Goal: Complete application form: Complete application form

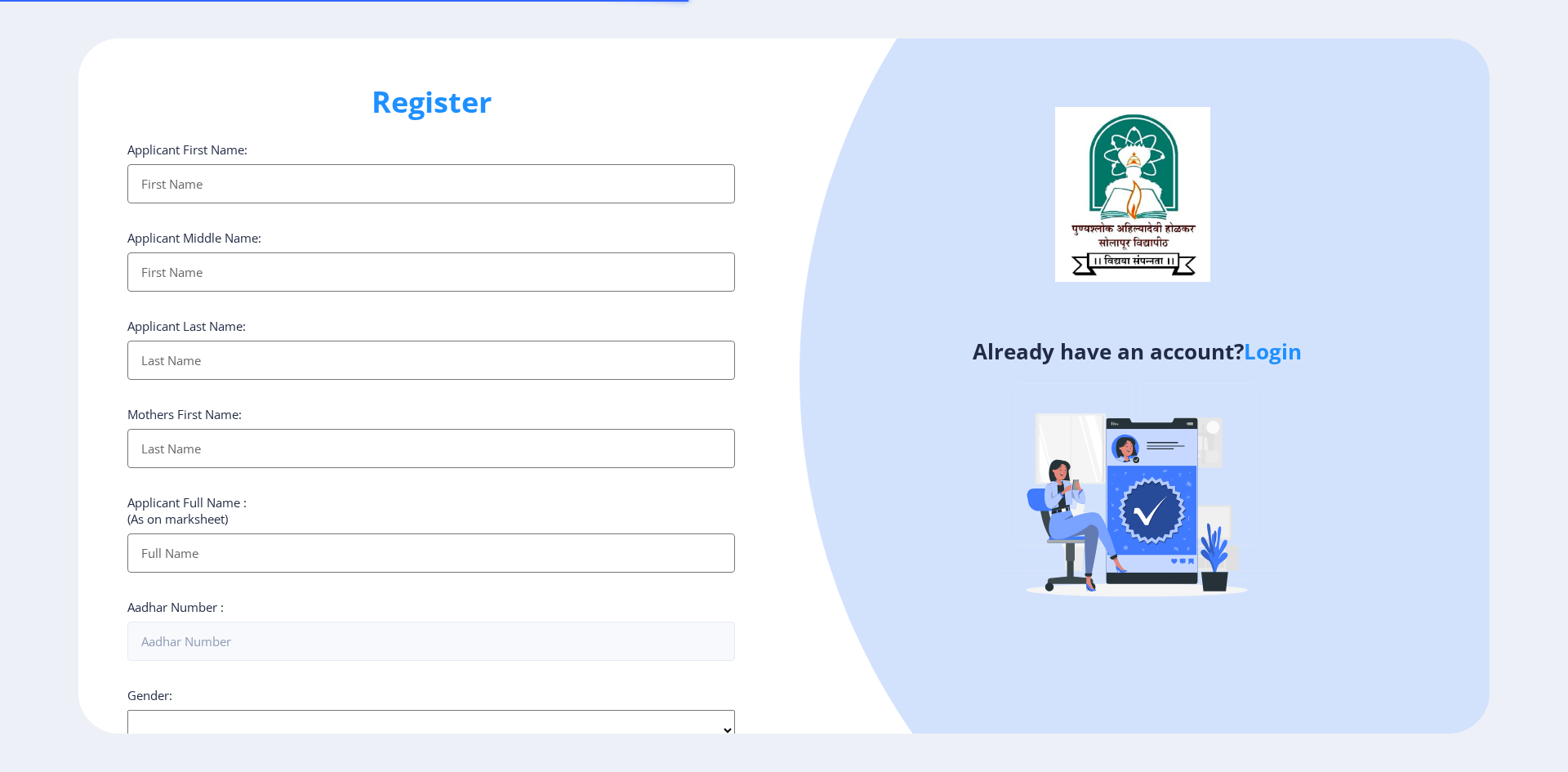
select select
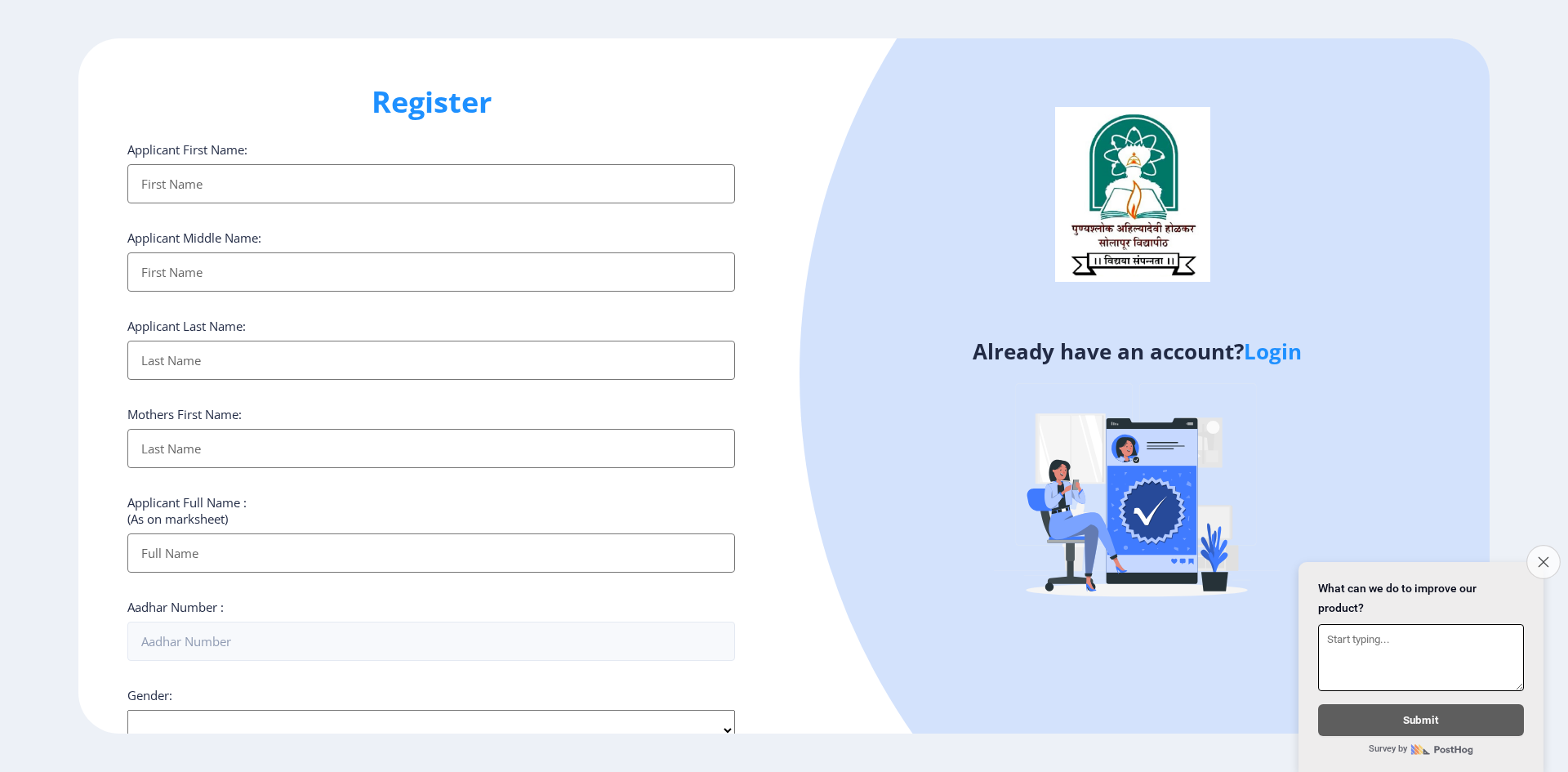
click at [1544, 558] on icon "Close survey" at bounding box center [1543, 562] width 11 height 11
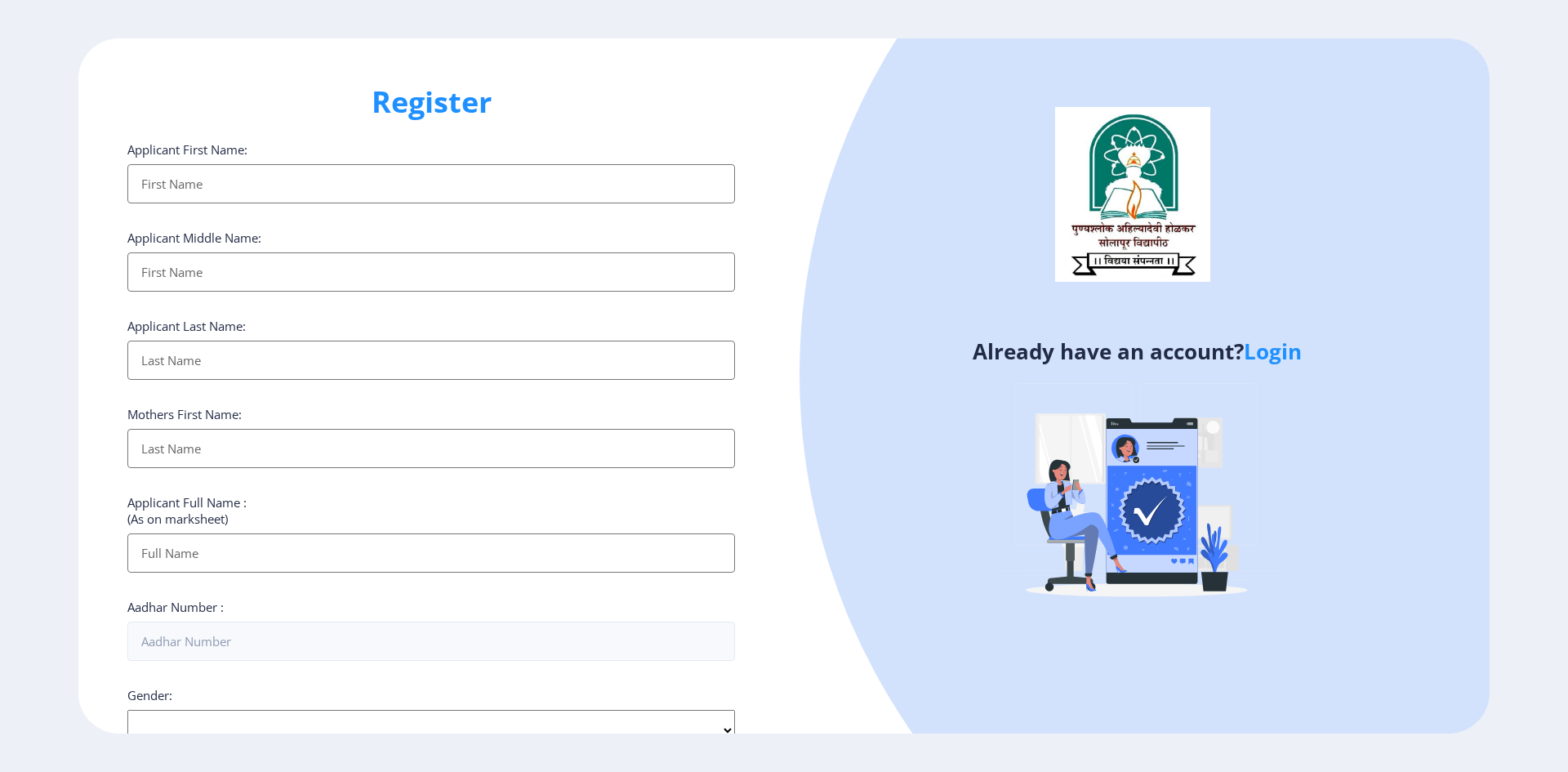
click at [302, 171] on input "Applicant First Name:" at bounding box center [432, 184] width 608 height 39
type input "[PERSON_NAME]"
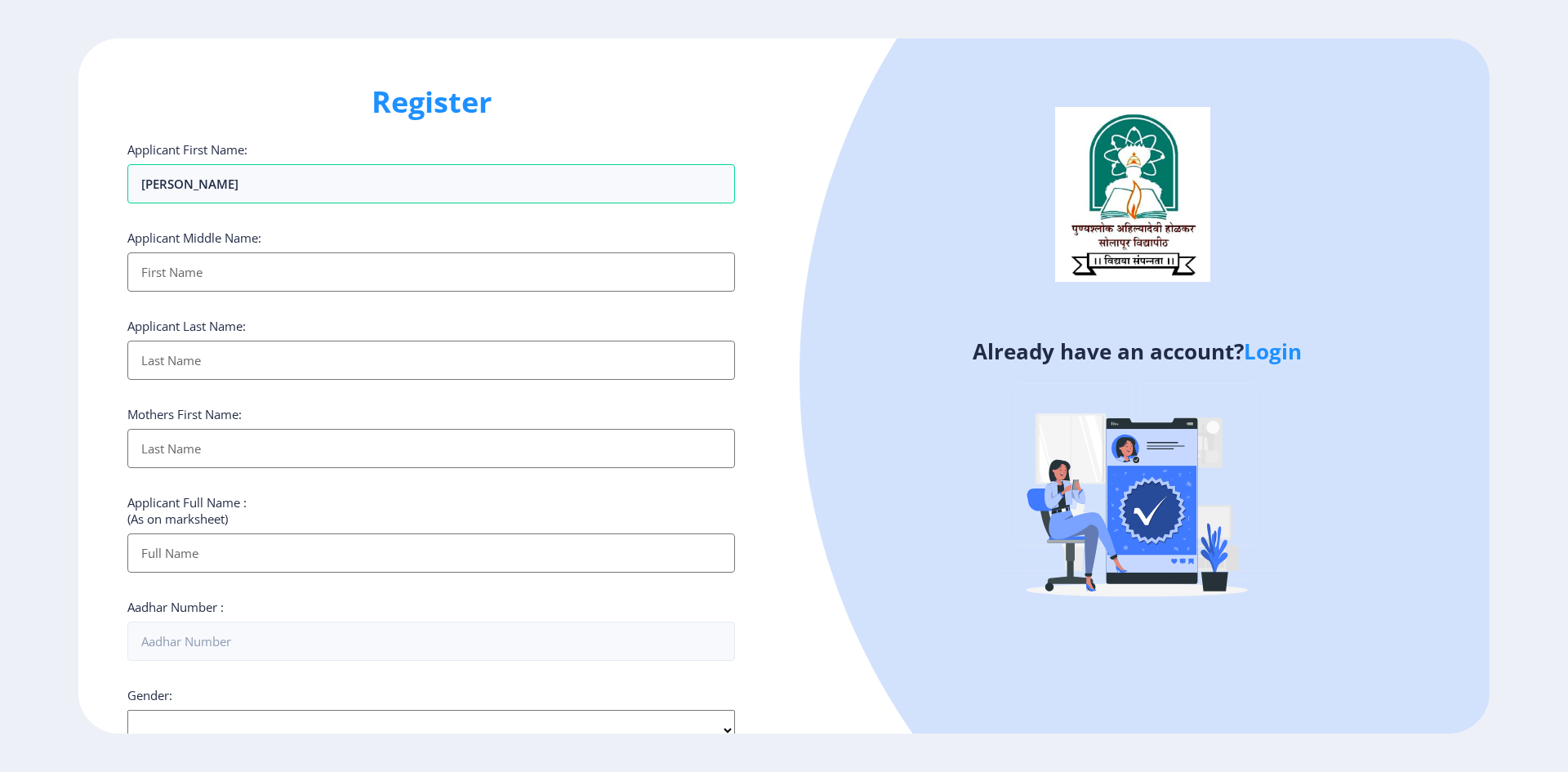
click at [452, 281] on input "Applicant First Name:" at bounding box center [432, 272] width 608 height 39
type input "rama"
click at [291, 365] on input "Applicant First Name:" at bounding box center [432, 360] width 608 height 39
type input "parmar"
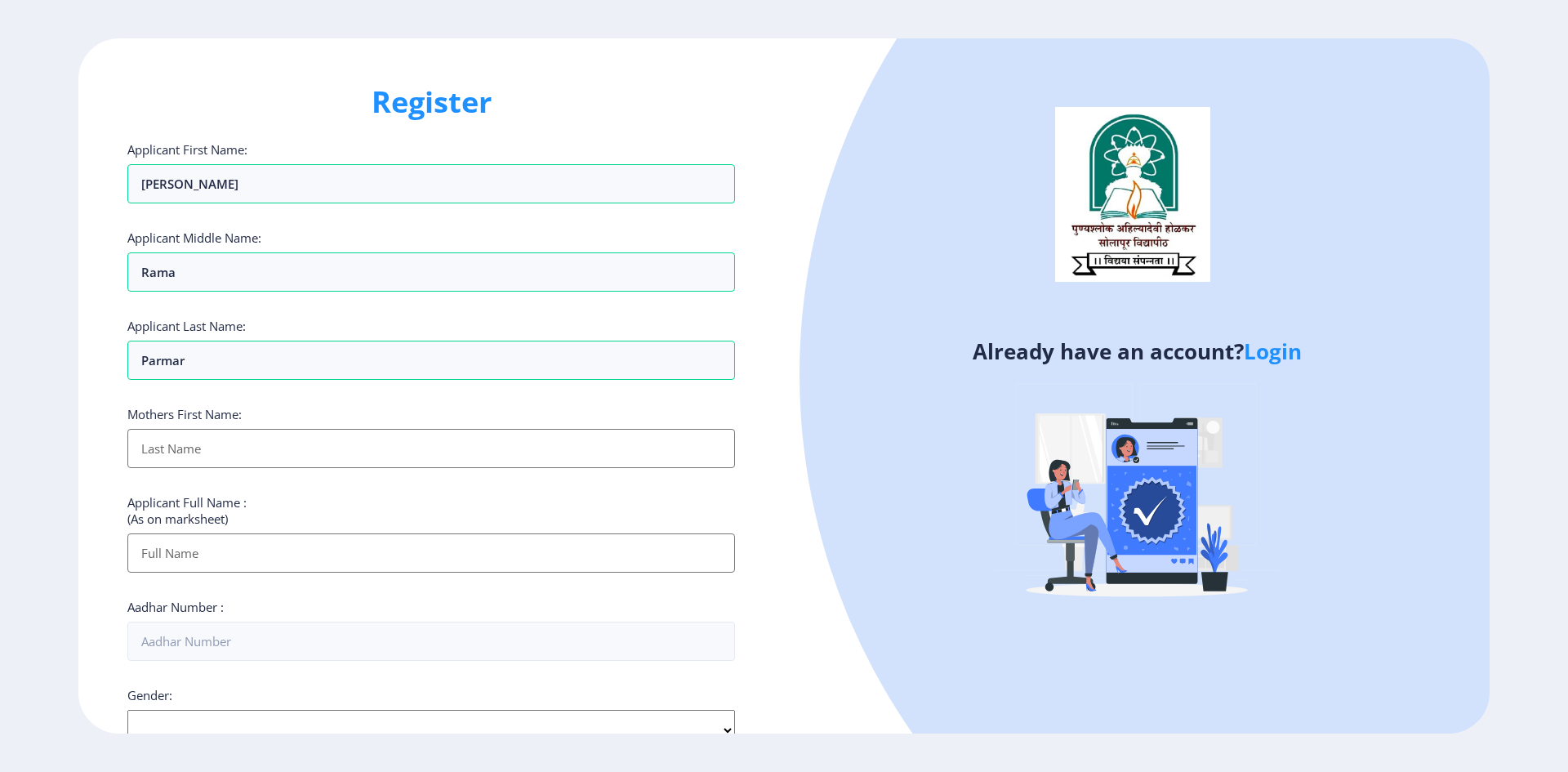
click at [205, 455] on input "Applicant First Name:" at bounding box center [432, 449] width 608 height 39
type input "[PERSON_NAME]"
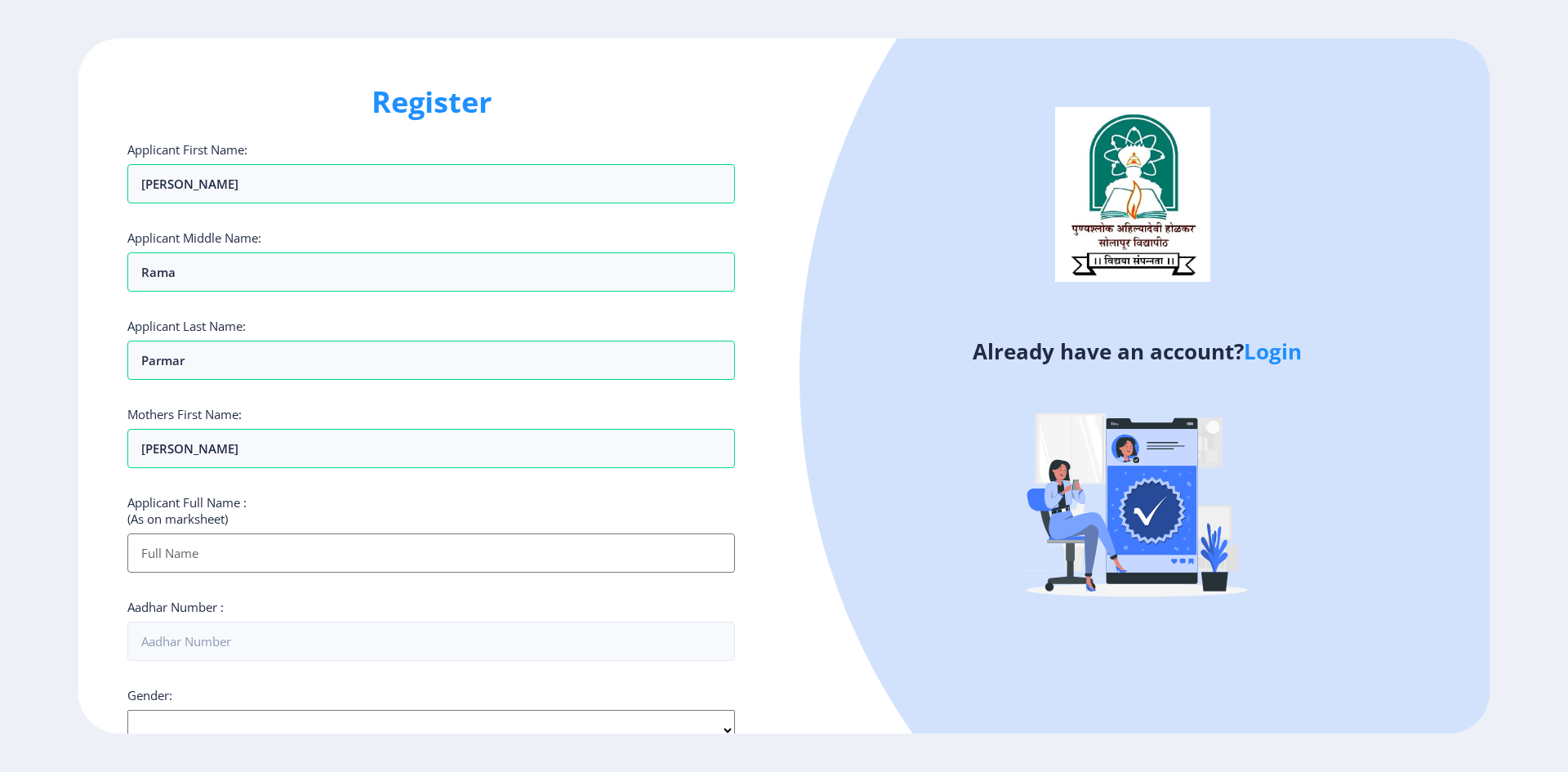
click at [227, 563] on input "Applicant First Name:" at bounding box center [432, 553] width 608 height 39
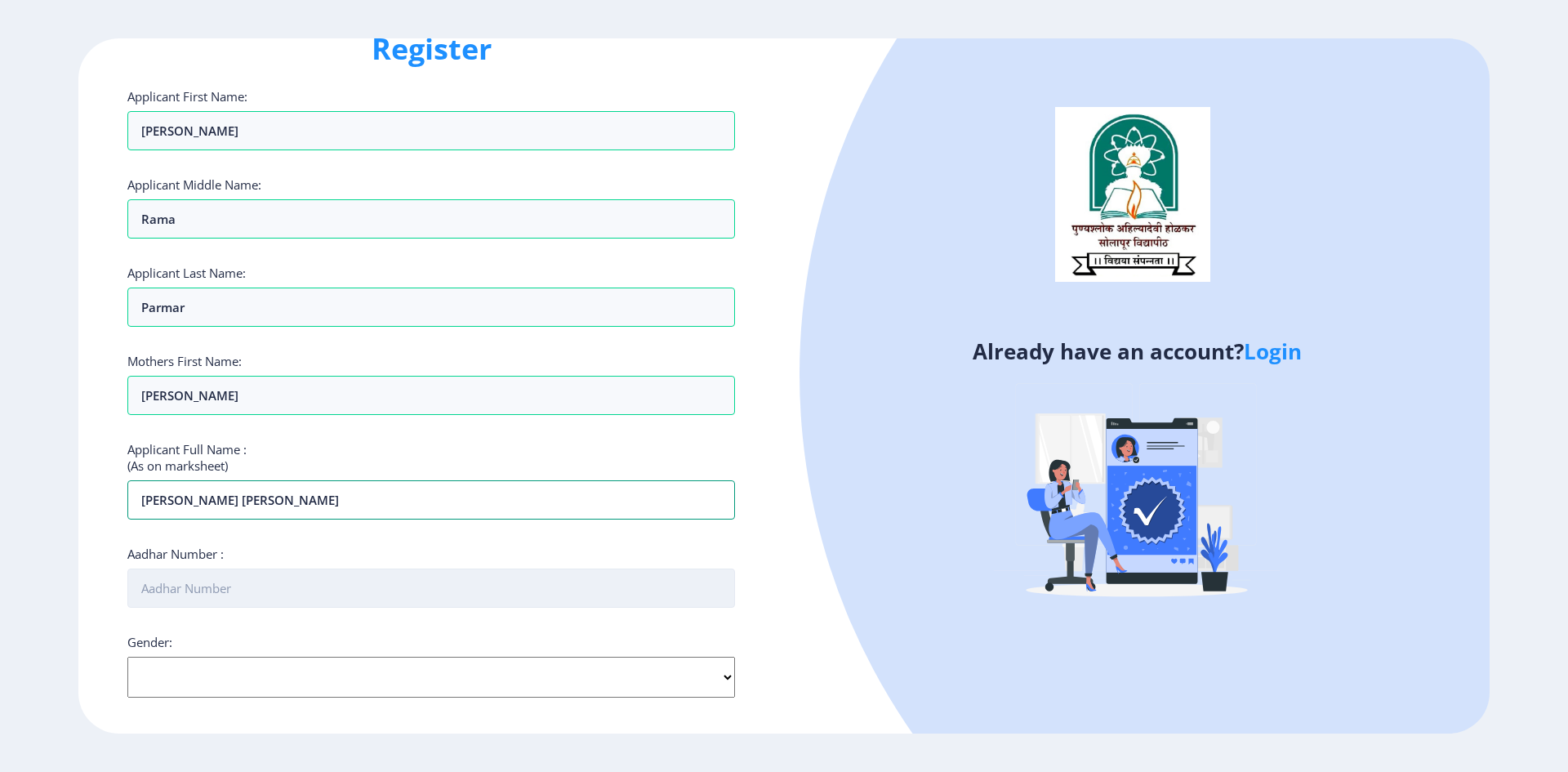
scroll to position [81, 0]
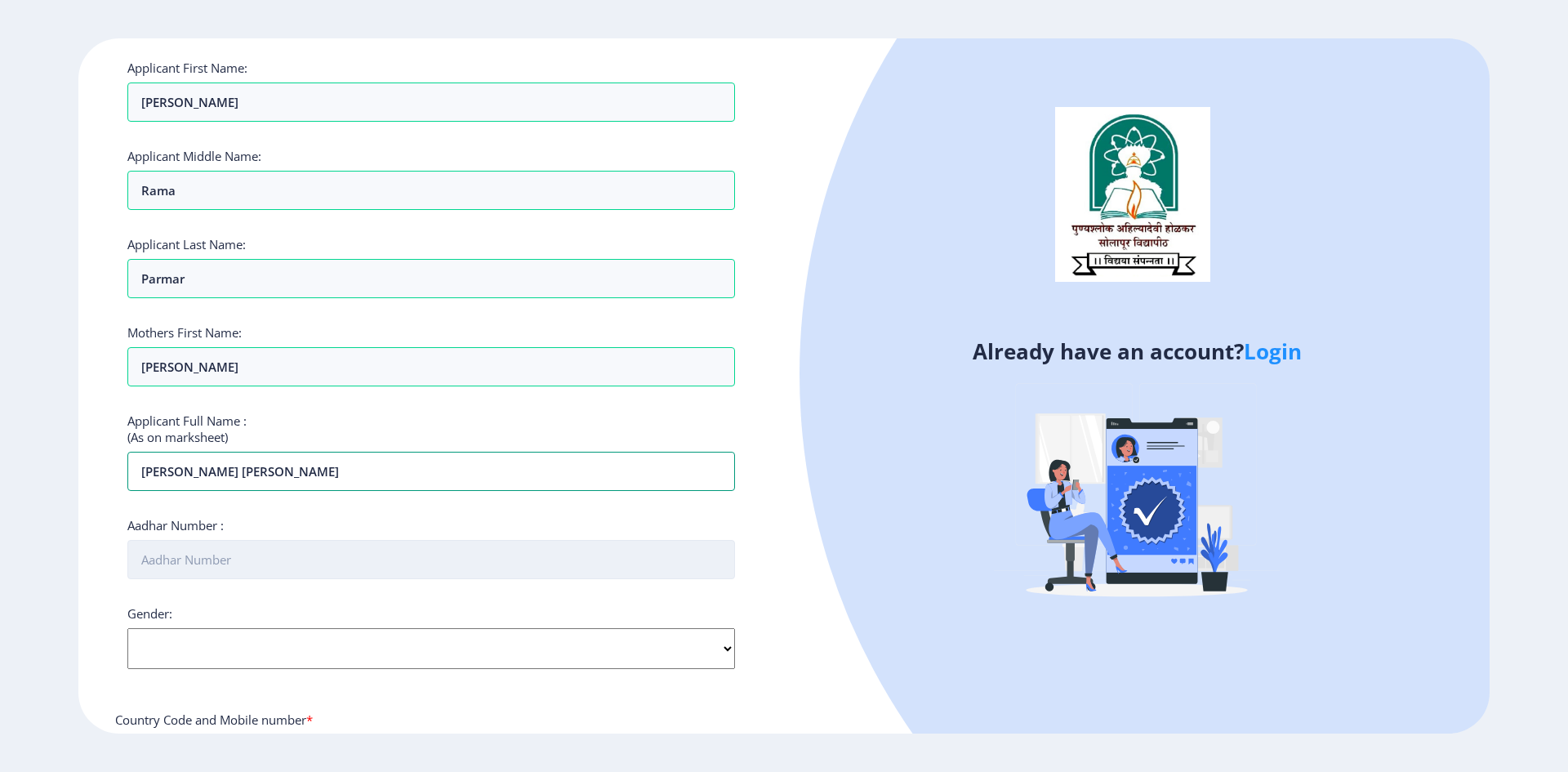
type input "[PERSON_NAME] [PERSON_NAME]"
click at [189, 547] on input "Aadhar Number :" at bounding box center [432, 559] width 608 height 39
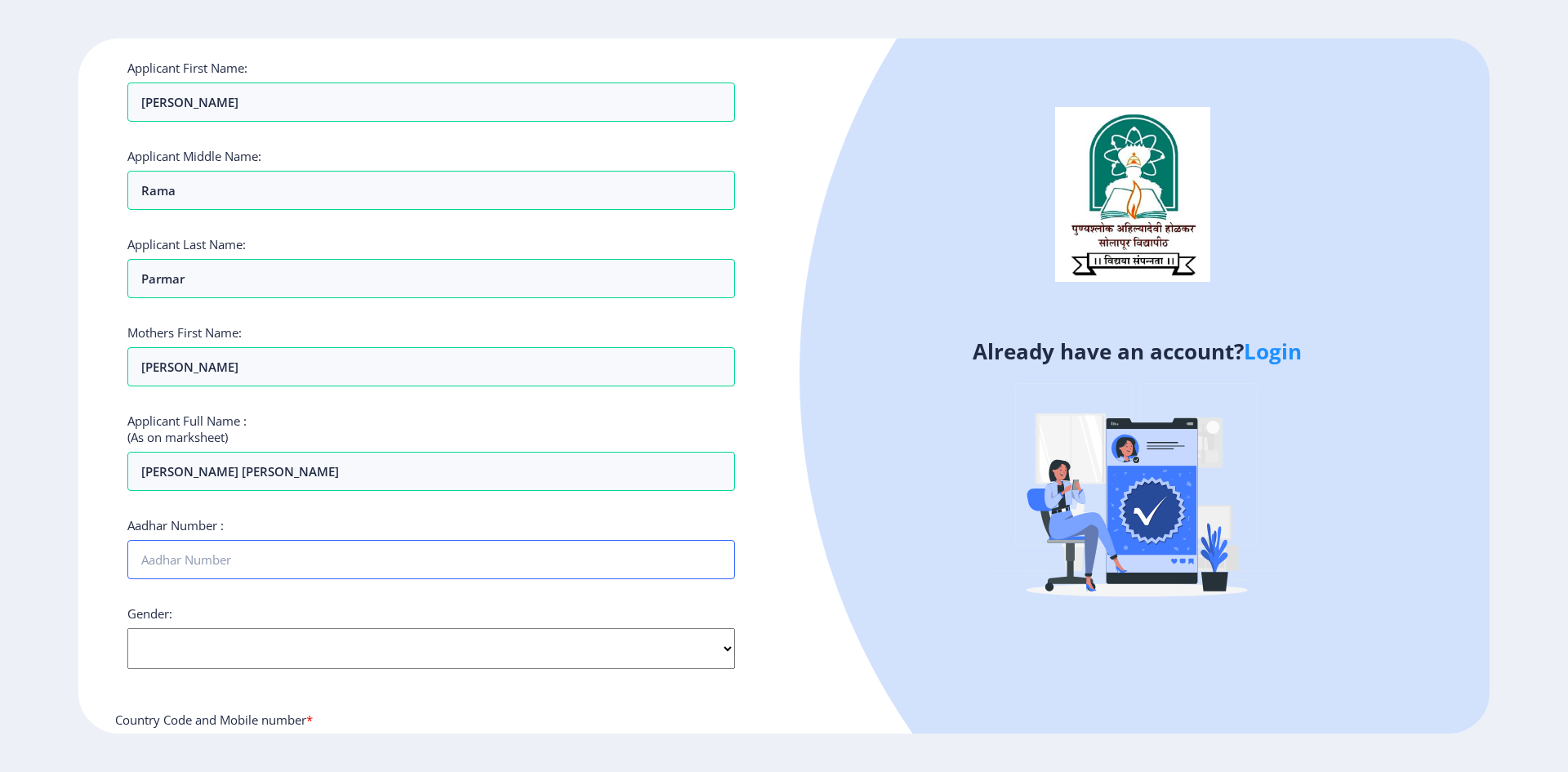
scroll to position [327, 0]
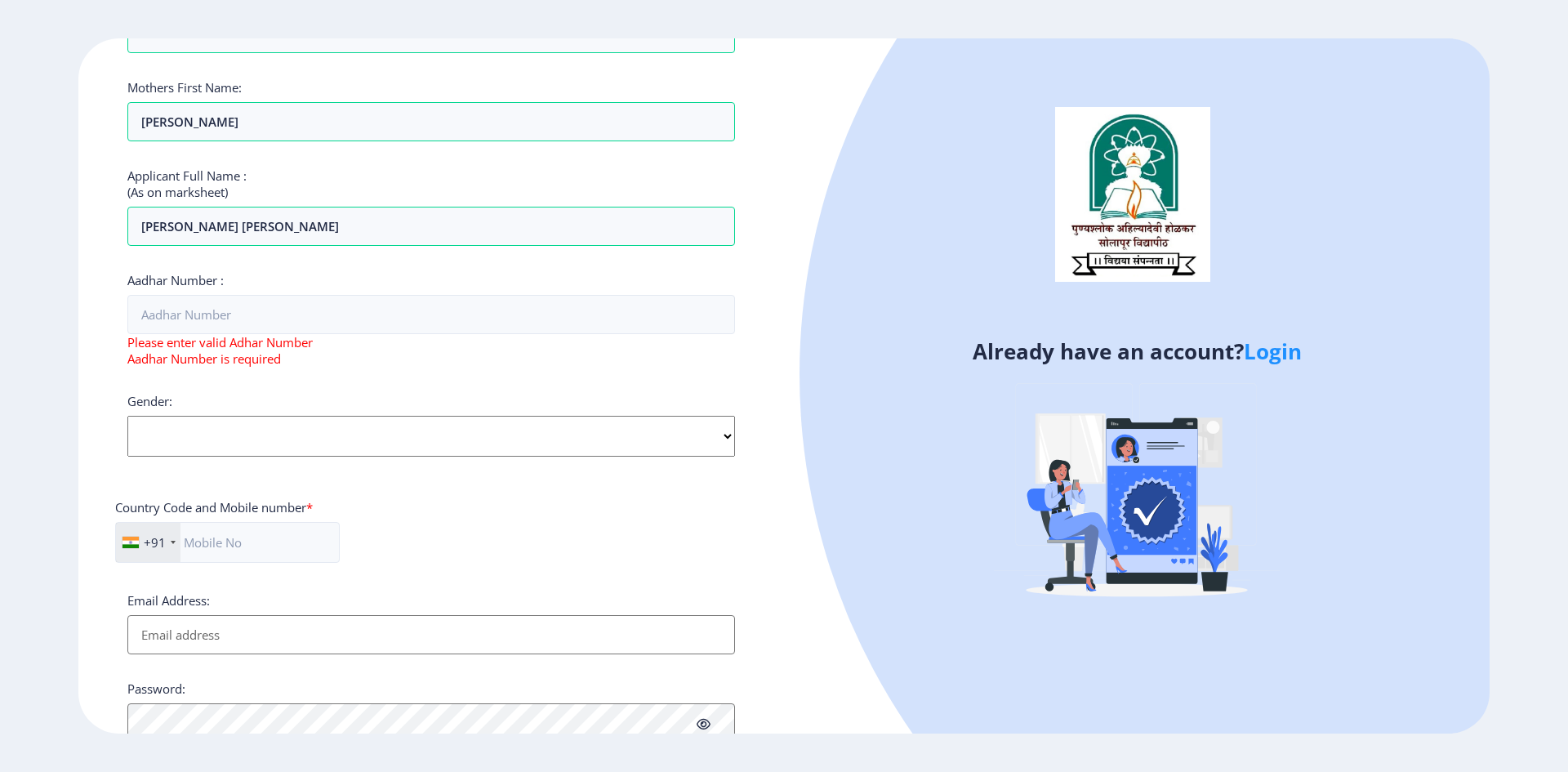
click at [353, 410] on div "Gender: Select Gender [DEMOGRAPHIC_DATA] [DEMOGRAPHIC_DATA] Other" at bounding box center [432, 424] width 608 height 63
select select "[DEMOGRAPHIC_DATA]"
click at [128, 415] on select "Select Gender [DEMOGRAPHIC_DATA] [DEMOGRAPHIC_DATA] Other" at bounding box center [432, 436] width 608 height 41
click at [248, 548] on input "text" at bounding box center [227, 542] width 224 height 41
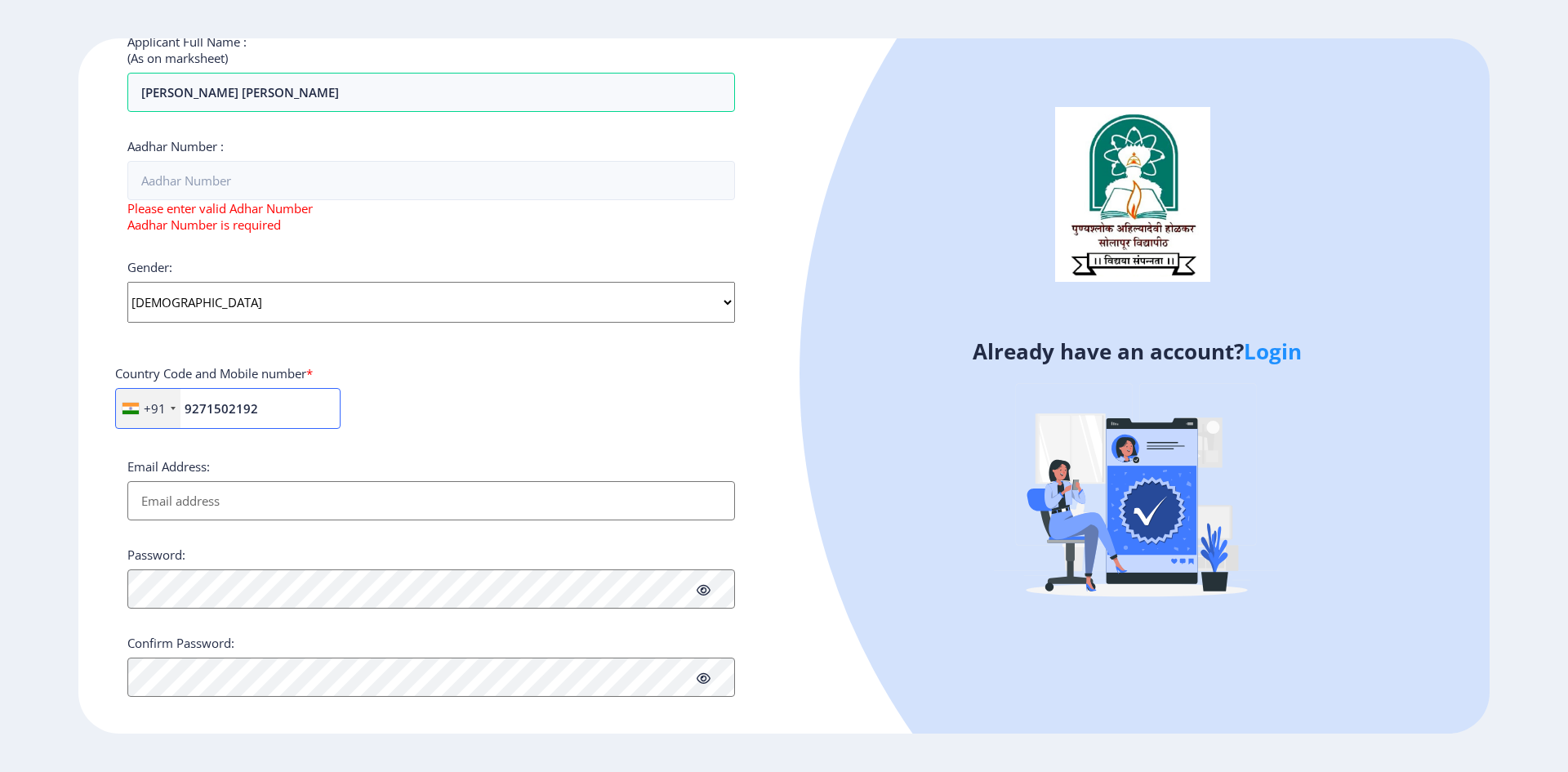
scroll to position [474, 0]
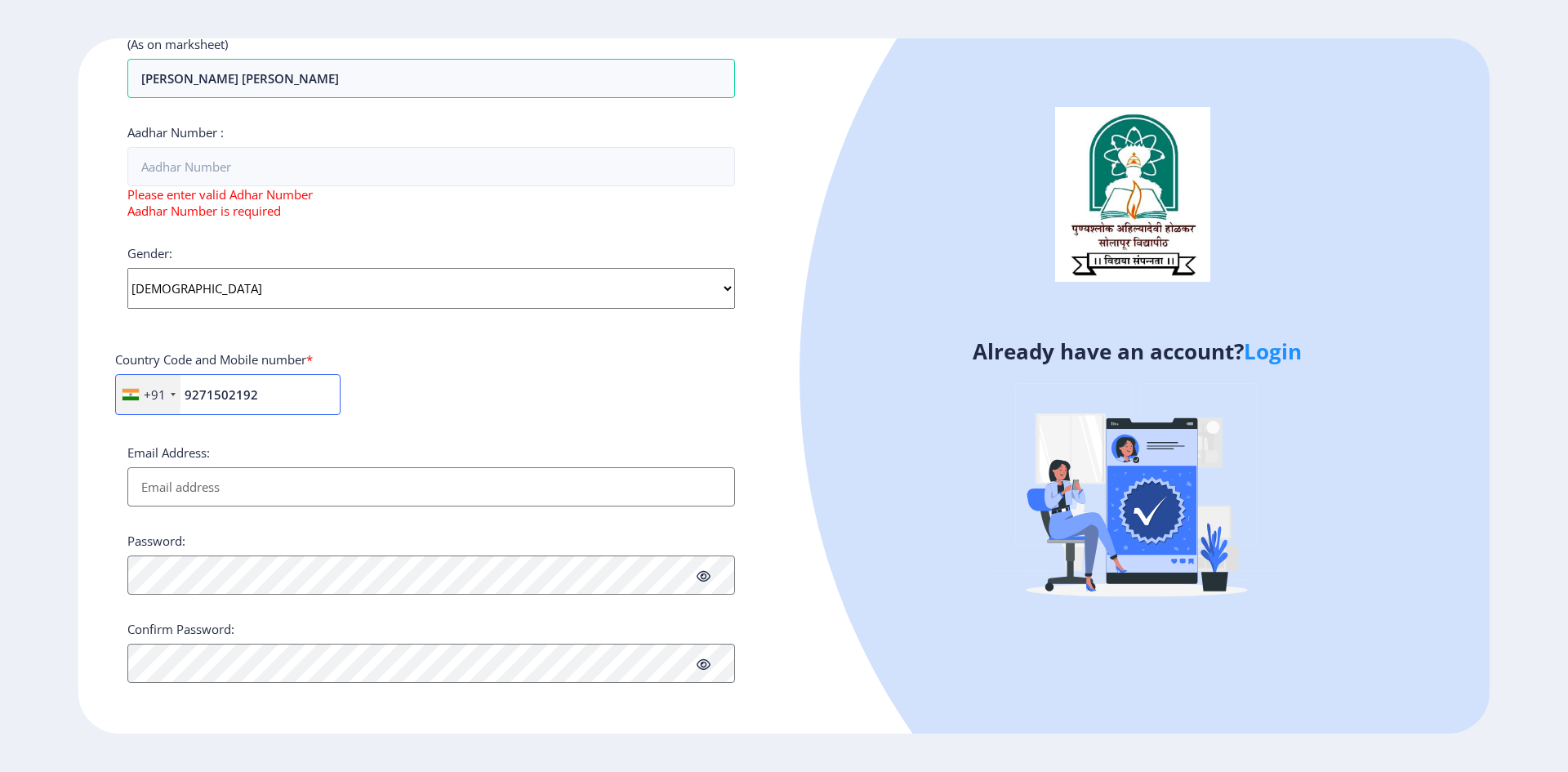
type input "9271502192"
click at [257, 479] on input "Email Address:" at bounding box center [432, 487] width 608 height 39
type input "[EMAIL_ADDRESS][DOMAIN_NAME]"
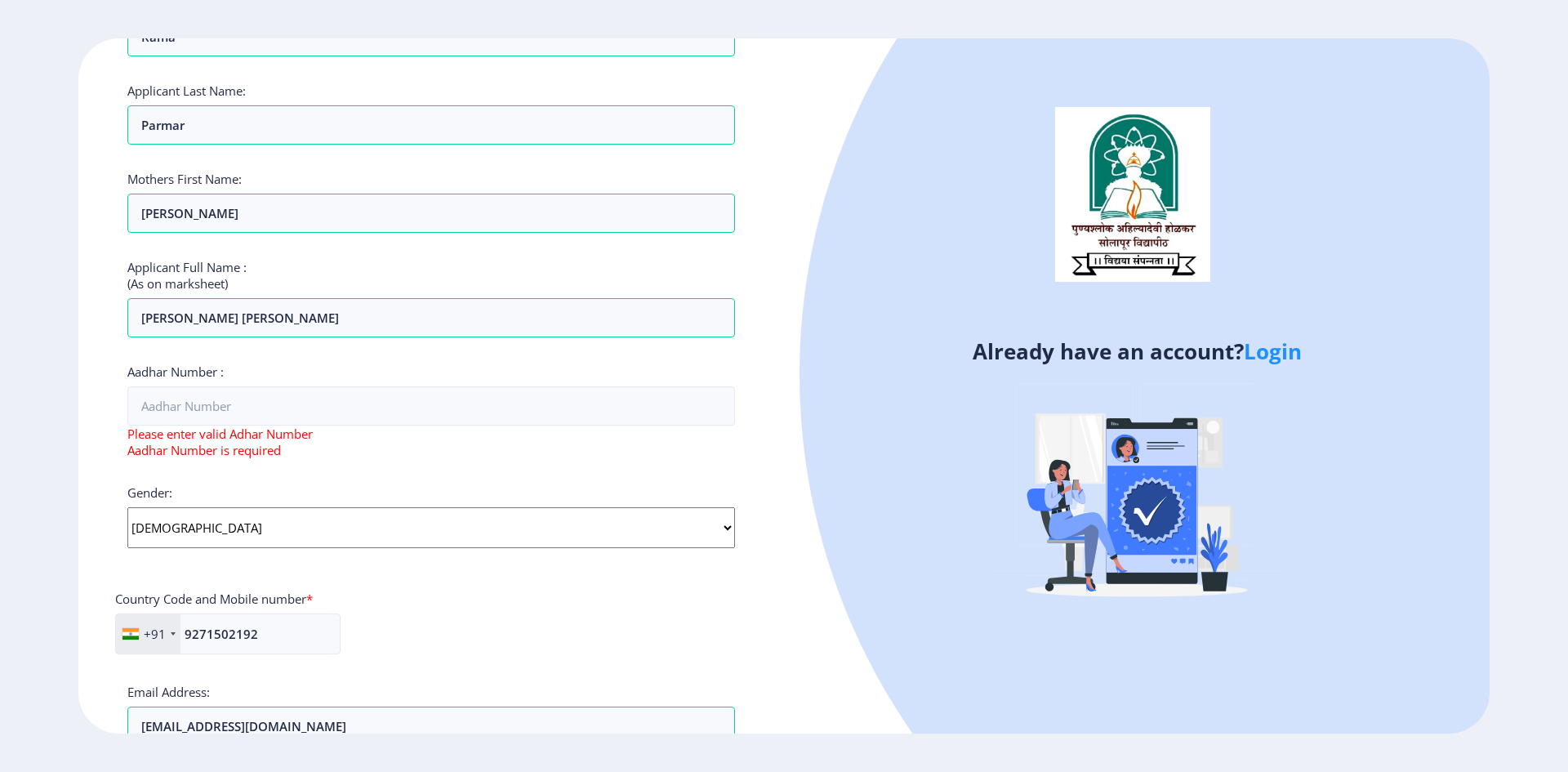
scroll to position [245, 0]
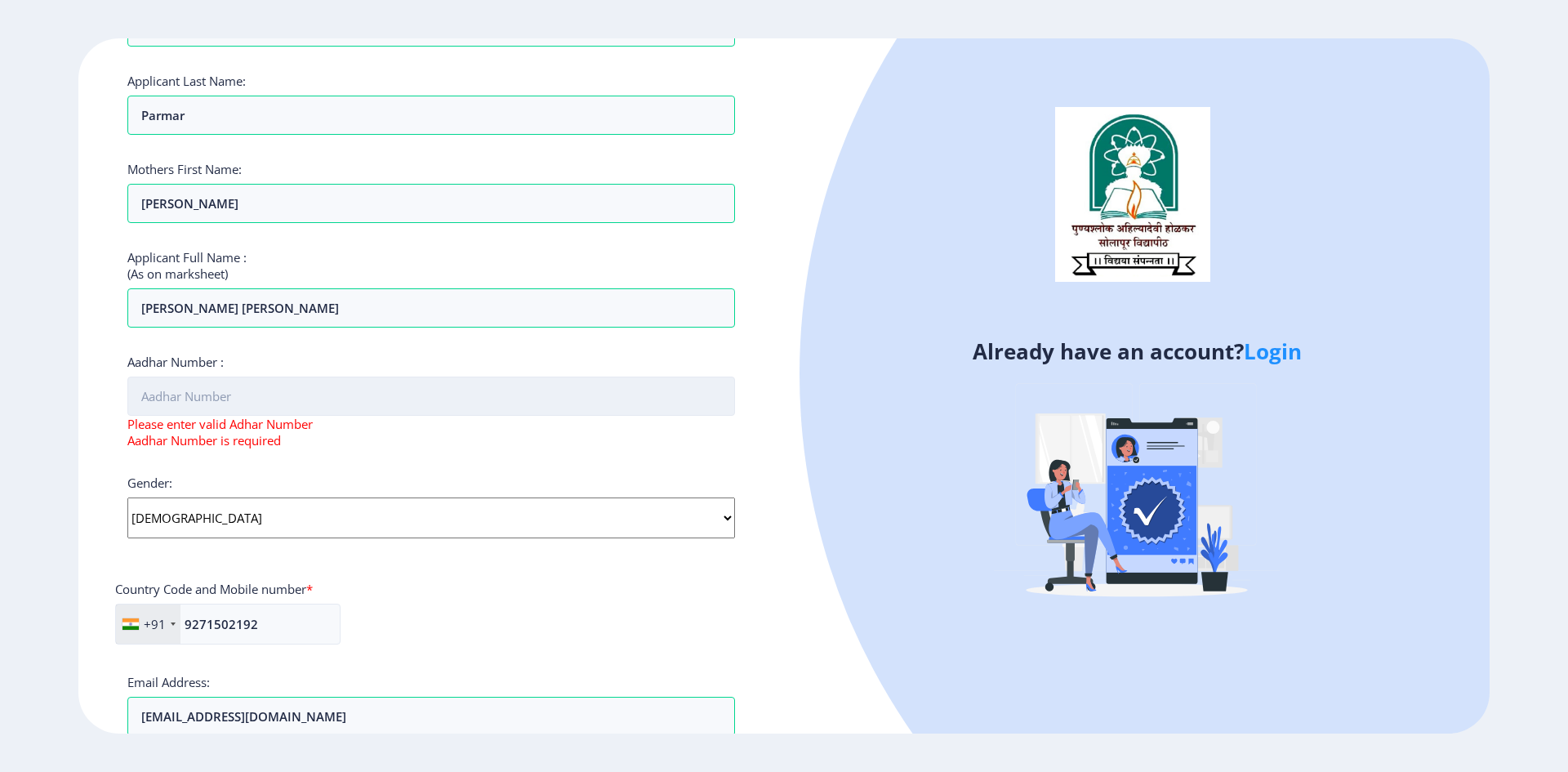
click at [249, 399] on input "Aadhar Number :" at bounding box center [432, 396] width 608 height 39
click at [252, 399] on input "Aadhar Number :" at bounding box center [432, 396] width 608 height 39
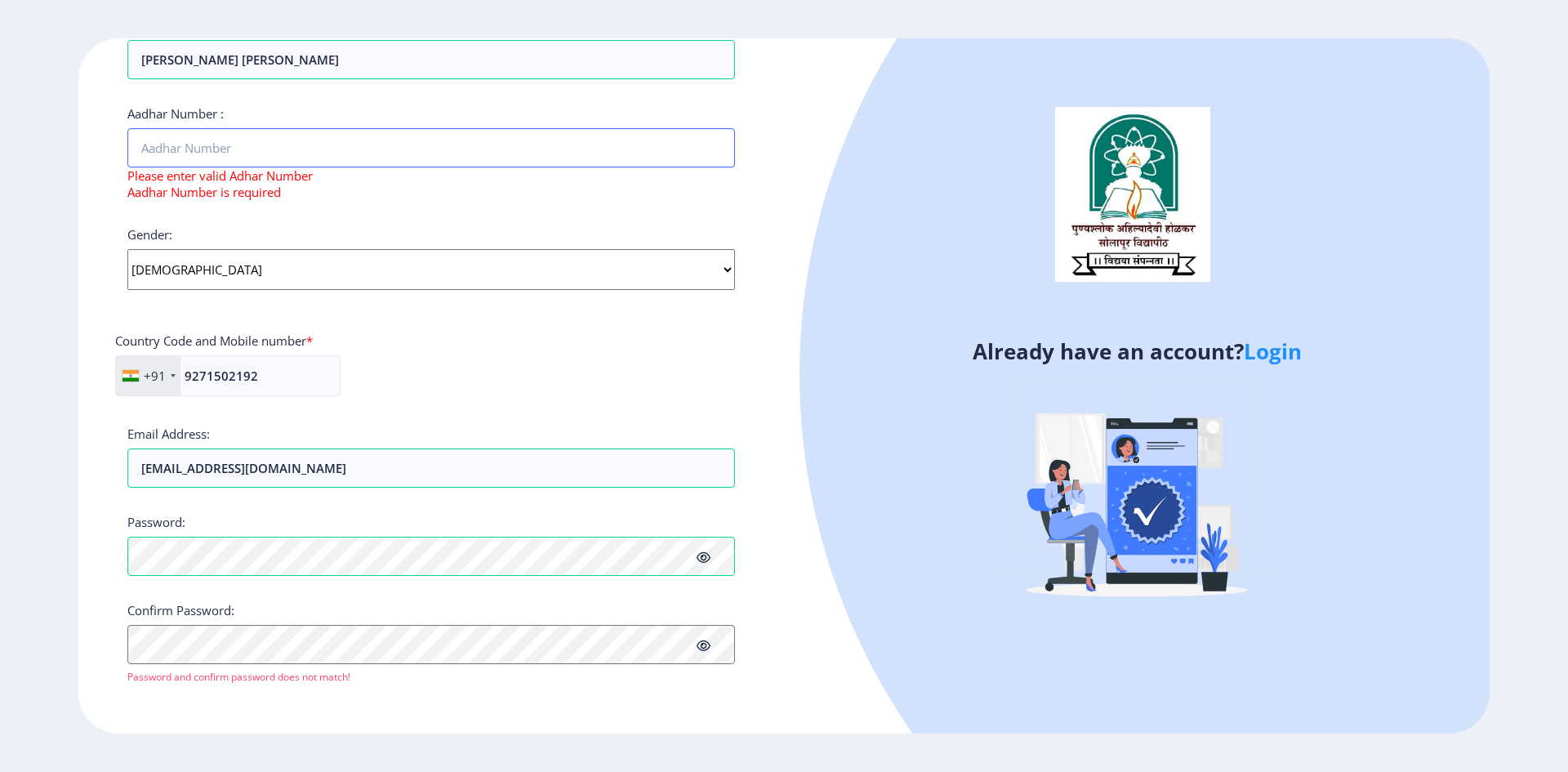
scroll to position [494, 0]
click at [700, 557] on icon at bounding box center [704, 557] width 14 height 13
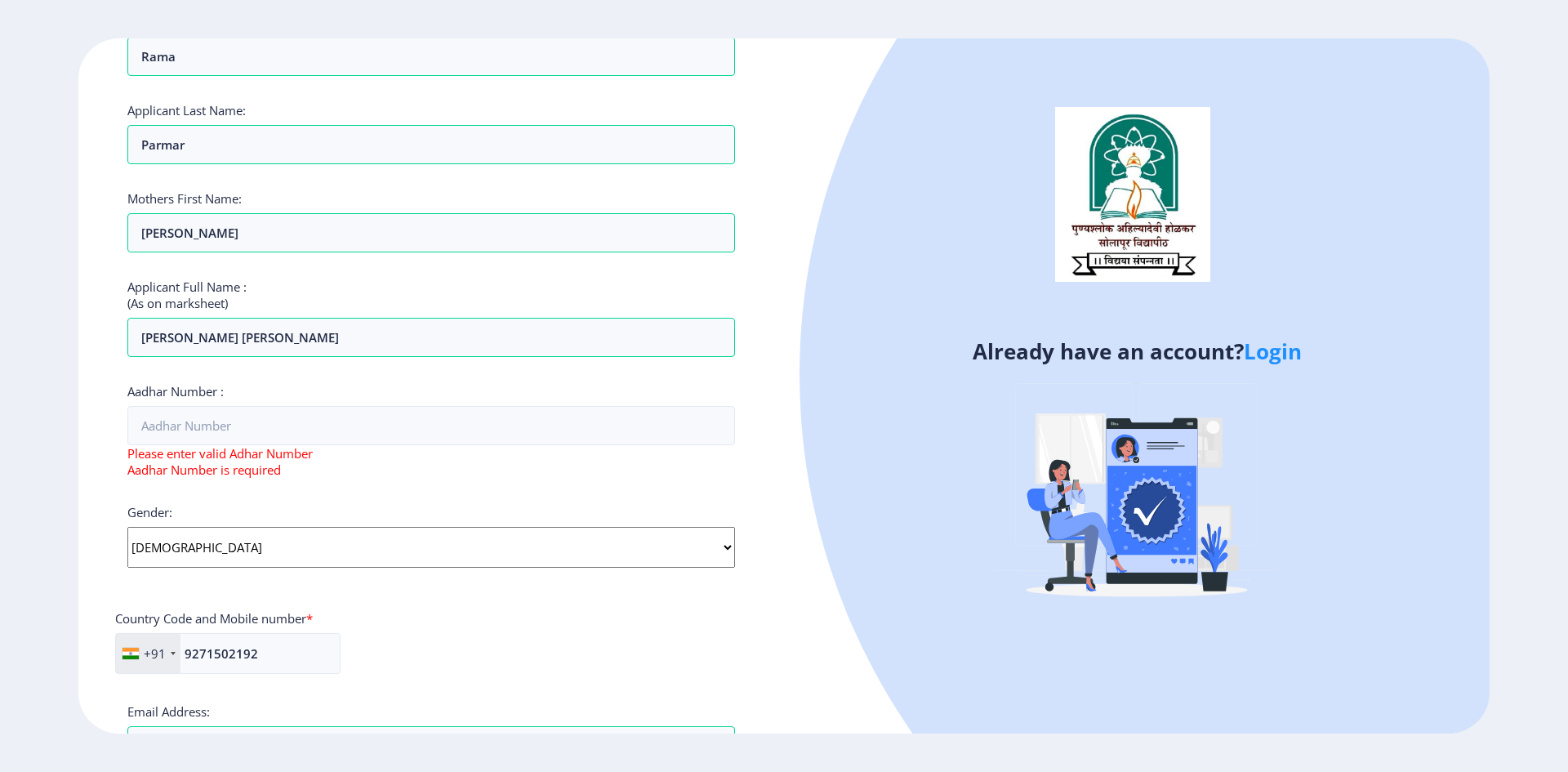
scroll to position [230, 0]
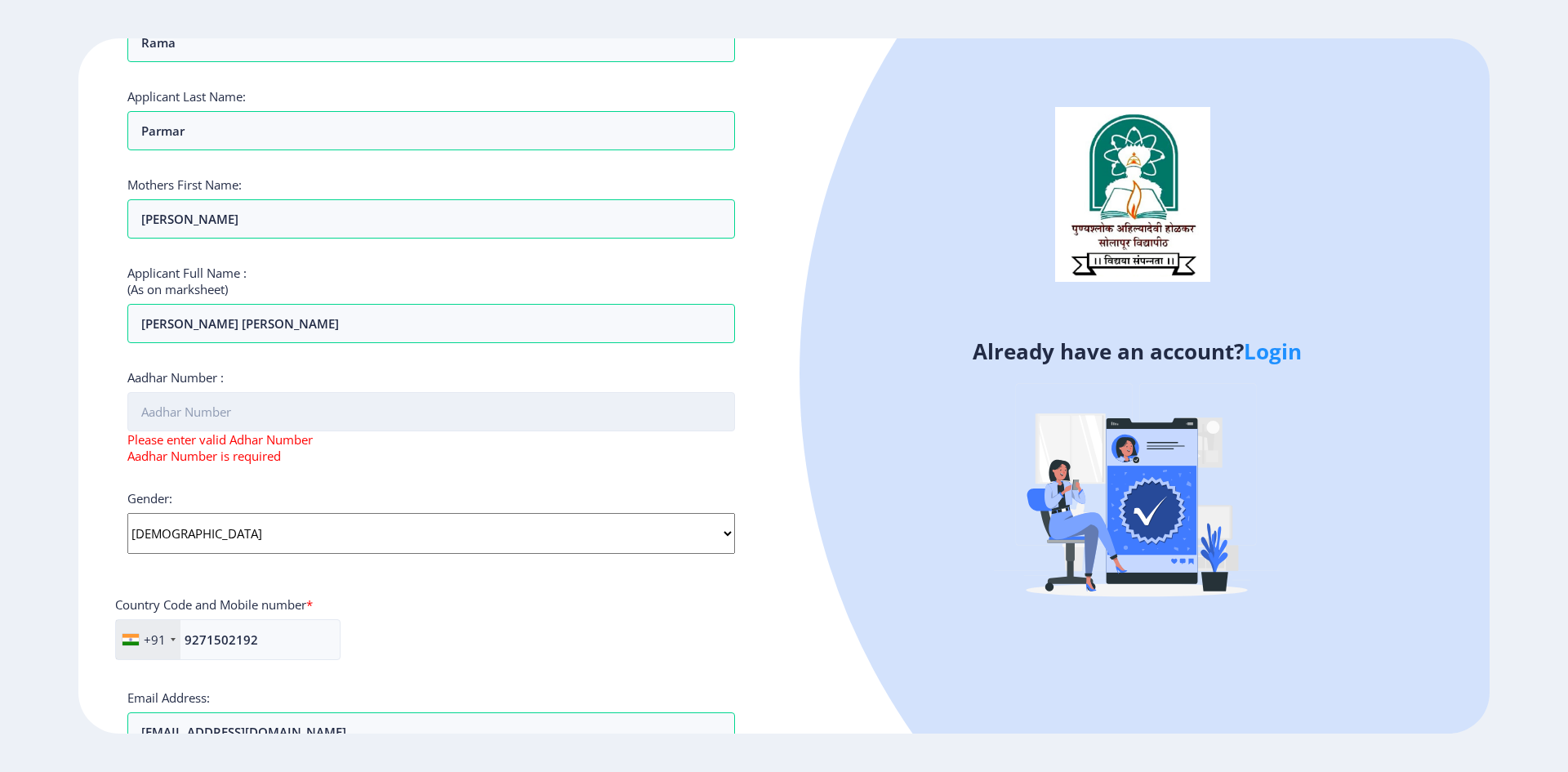
click at [198, 412] on input "Aadhar Number :" at bounding box center [432, 412] width 608 height 39
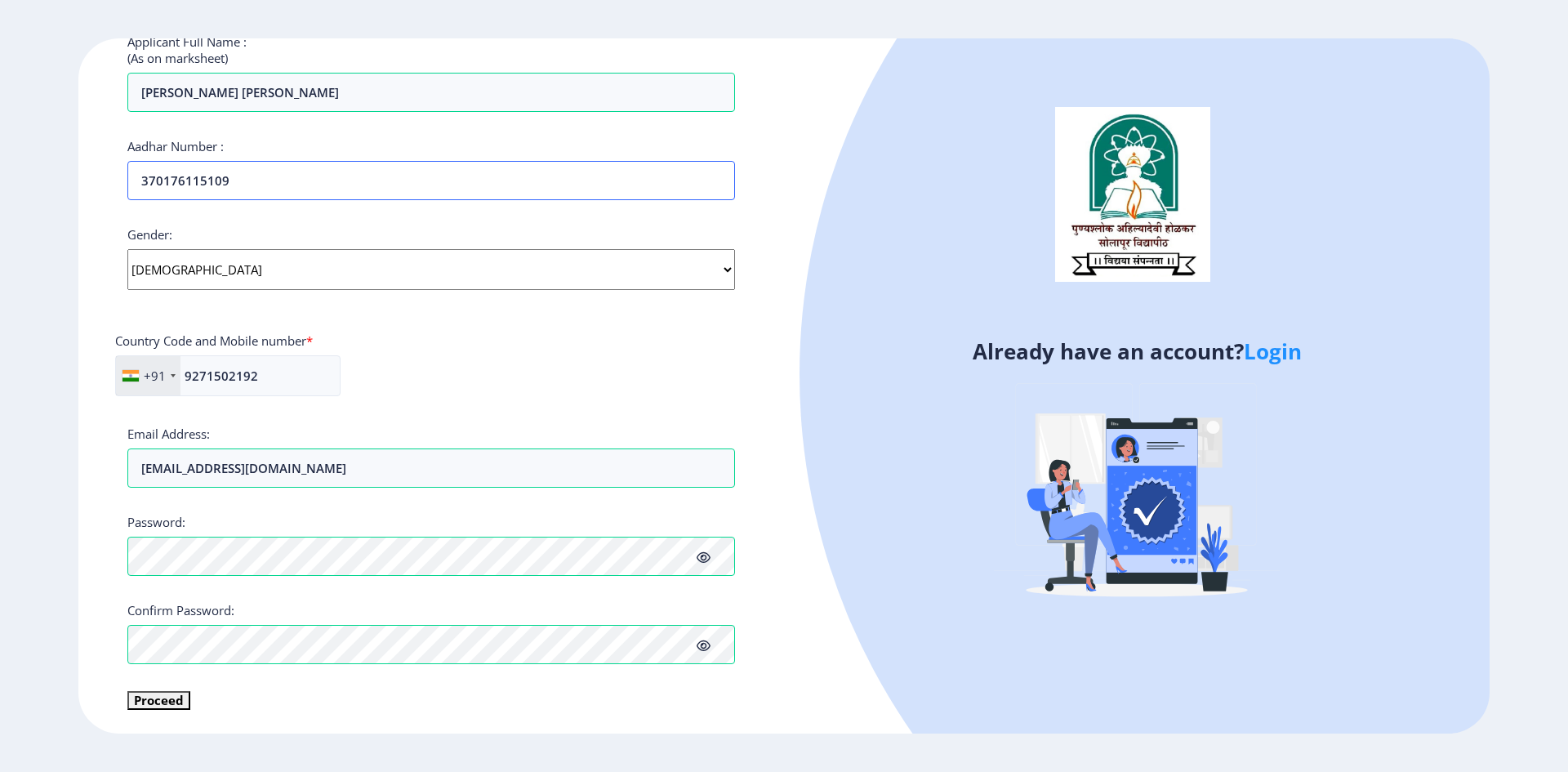
scroll to position [461, 0]
type input "370176115109"
click at [161, 704] on button "Proceed" at bounding box center [159, 699] width 63 height 19
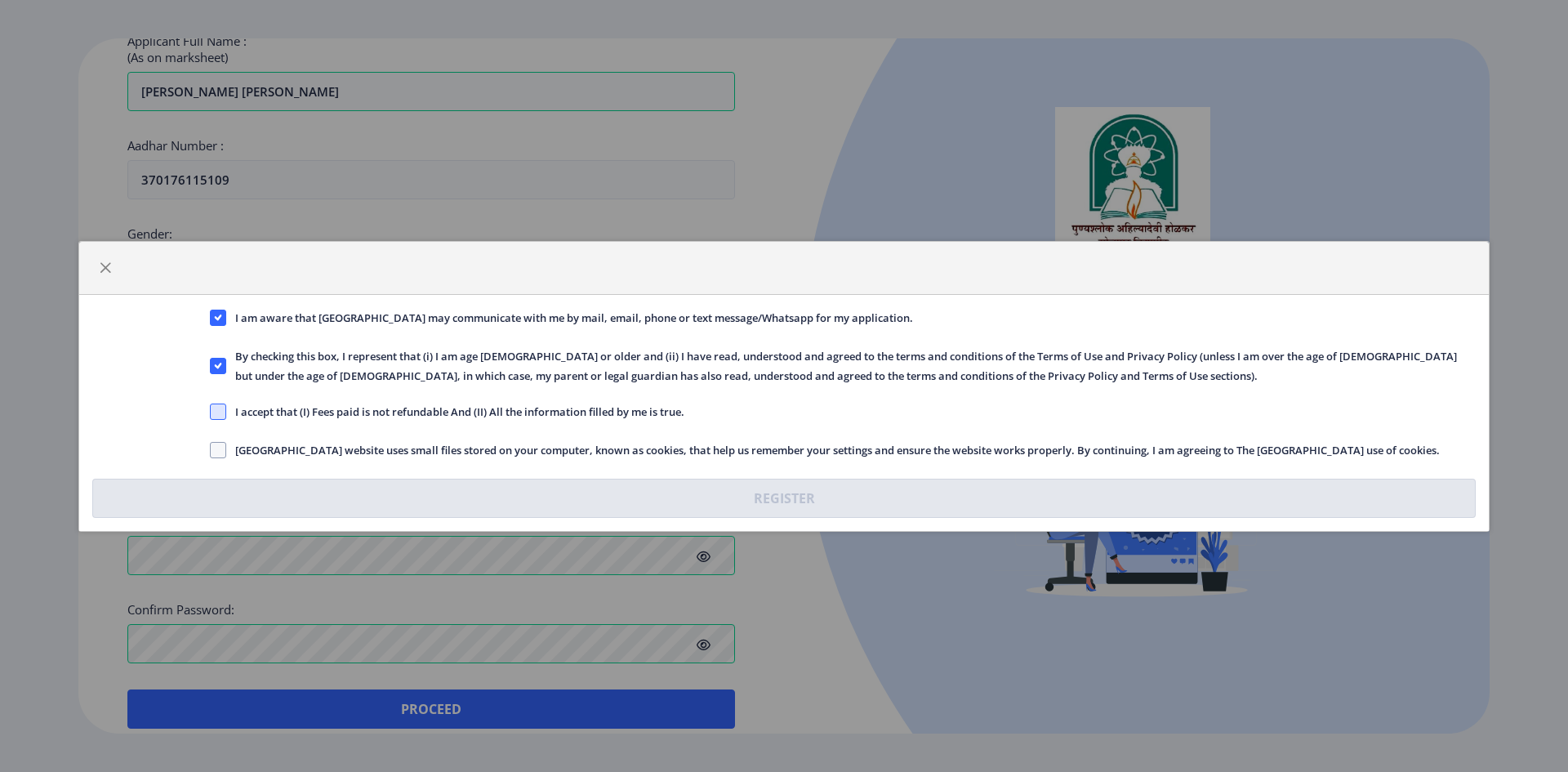
click at [222, 413] on span at bounding box center [218, 412] width 16 height 16
click at [211, 412] on input "I accept that (I) Fees paid is not refundable And (II) All the information fill…" at bounding box center [210, 411] width 1 height 1
checkbox input "true"
click at [214, 446] on span at bounding box center [218, 450] width 16 height 16
click at [211, 449] on input "[GEOGRAPHIC_DATA] website uses small files stored on your computer, known as co…" at bounding box center [210, 449] width 1 height 1
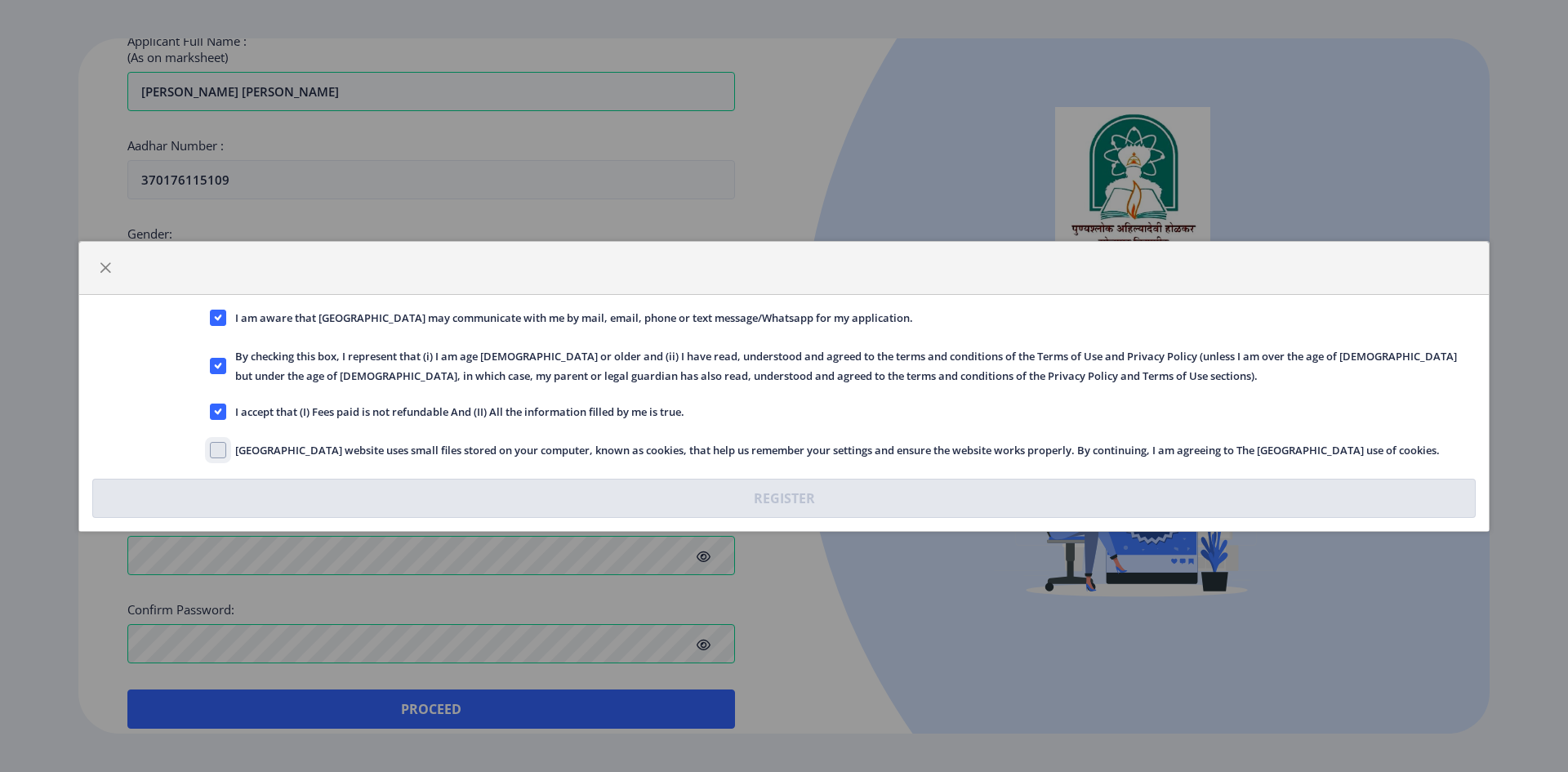
checkbox input "true"
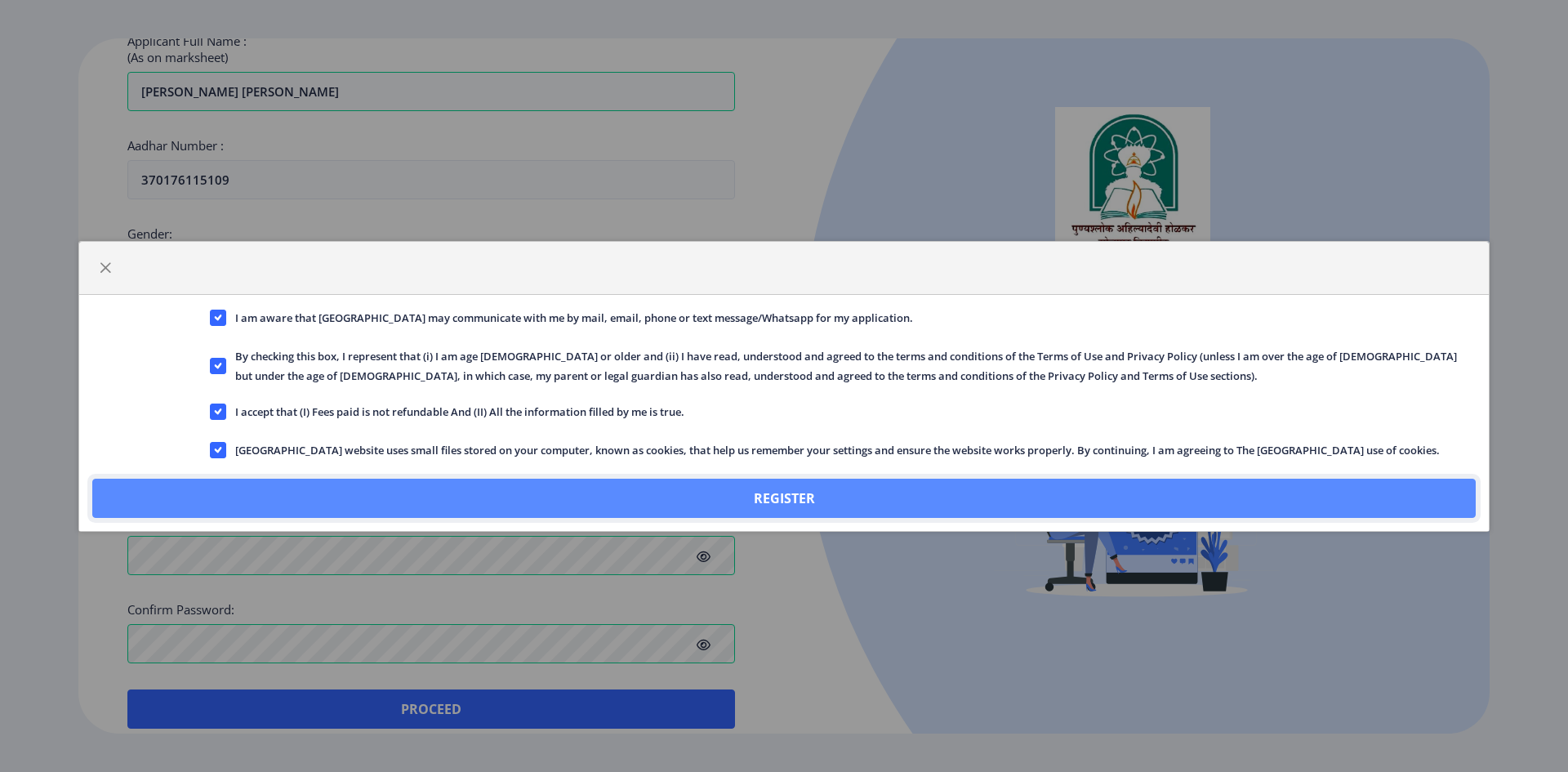
click at [496, 500] on button "Register" at bounding box center [784, 499] width 1384 height 39
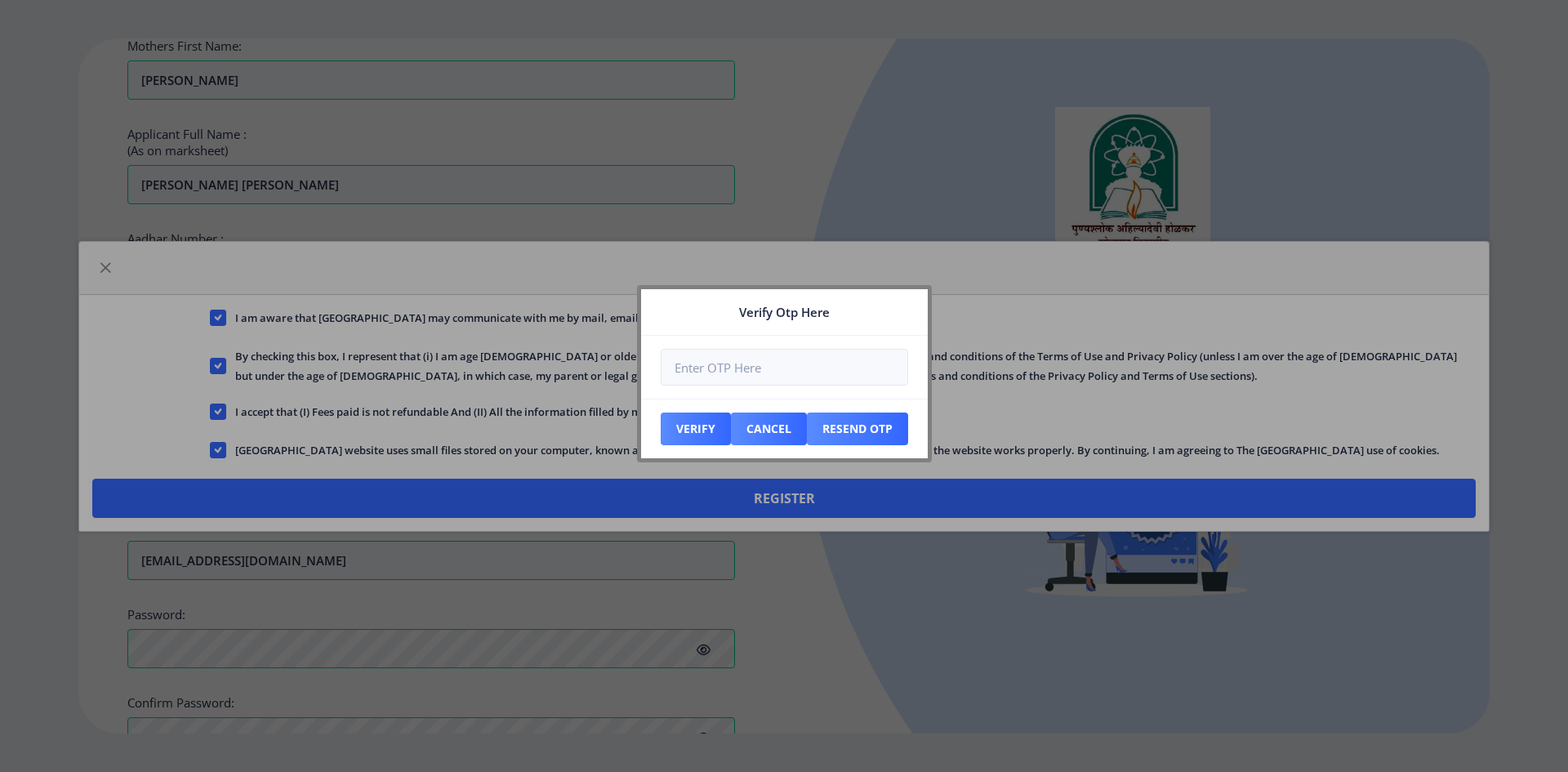
scroll to position [555, 0]
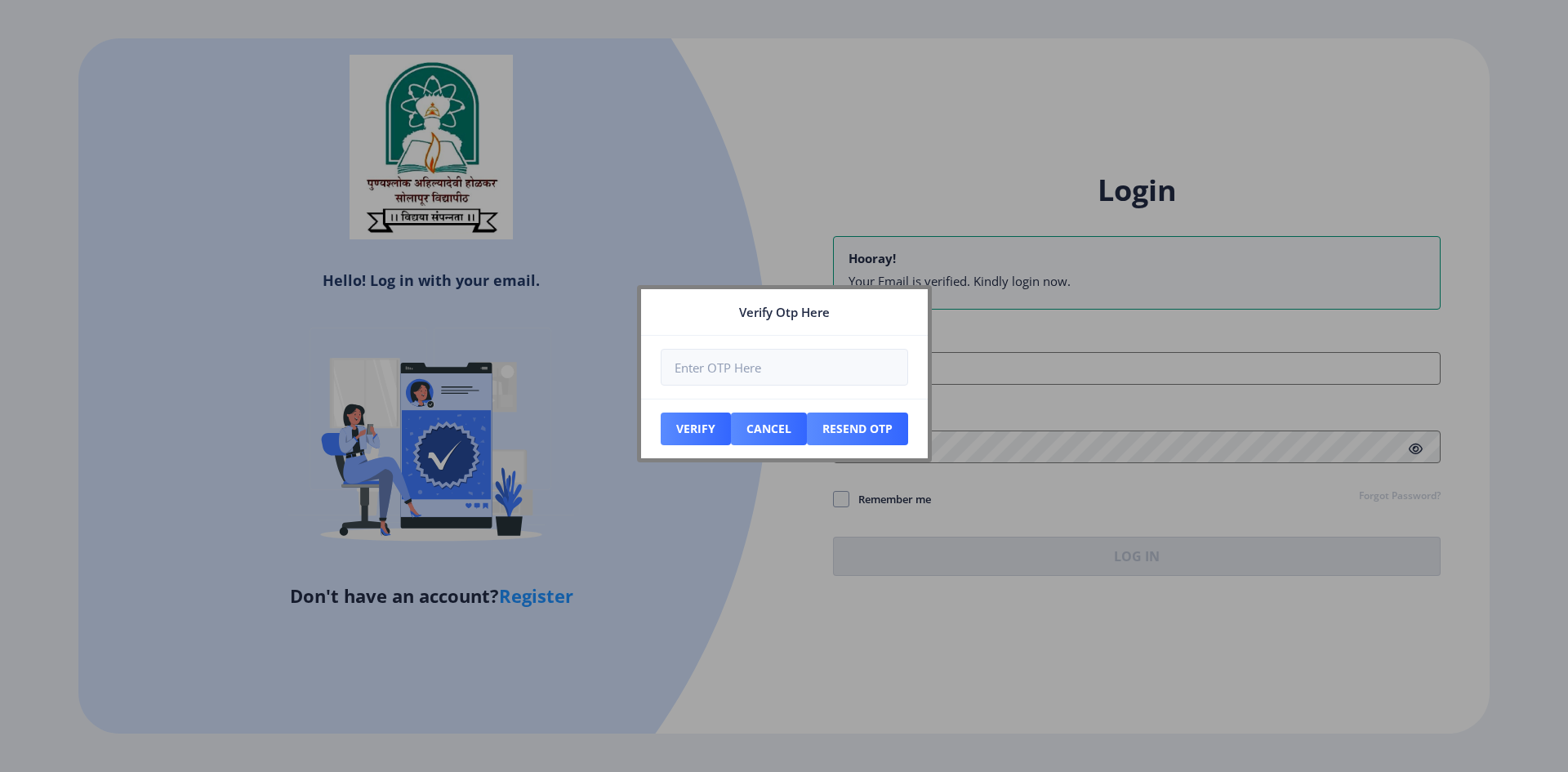
type input "[EMAIL_ADDRESS][DOMAIN_NAME]"
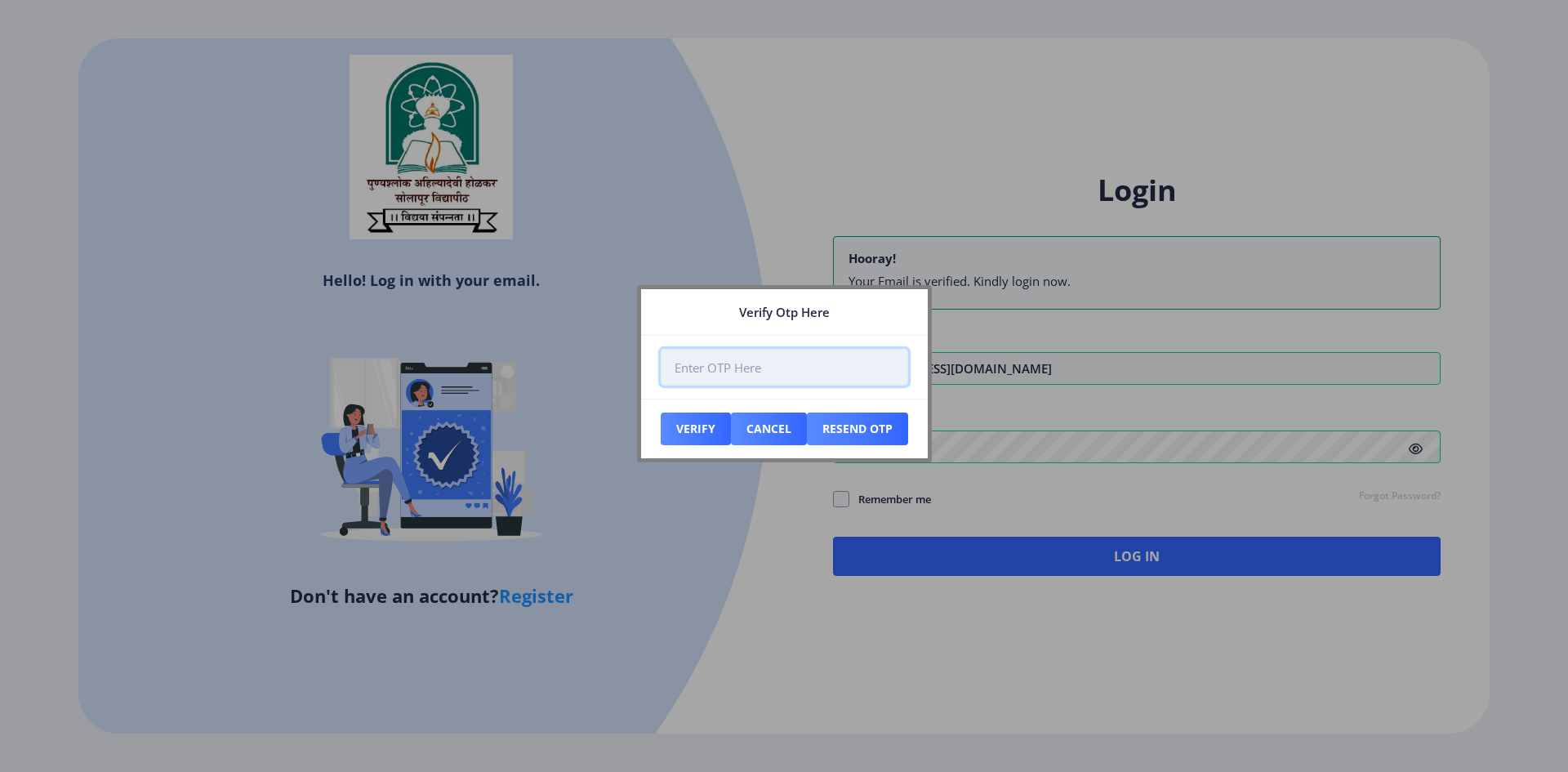
drag, startPoint x: 792, startPoint y: 366, endPoint x: 767, endPoint y: 371, distance: 25.5
click at [793, 367] on input "number" at bounding box center [784, 366] width 247 height 37
type input "684498"
click at [703, 432] on button "Verify" at bounding box center [696, 429] width 71 height 33
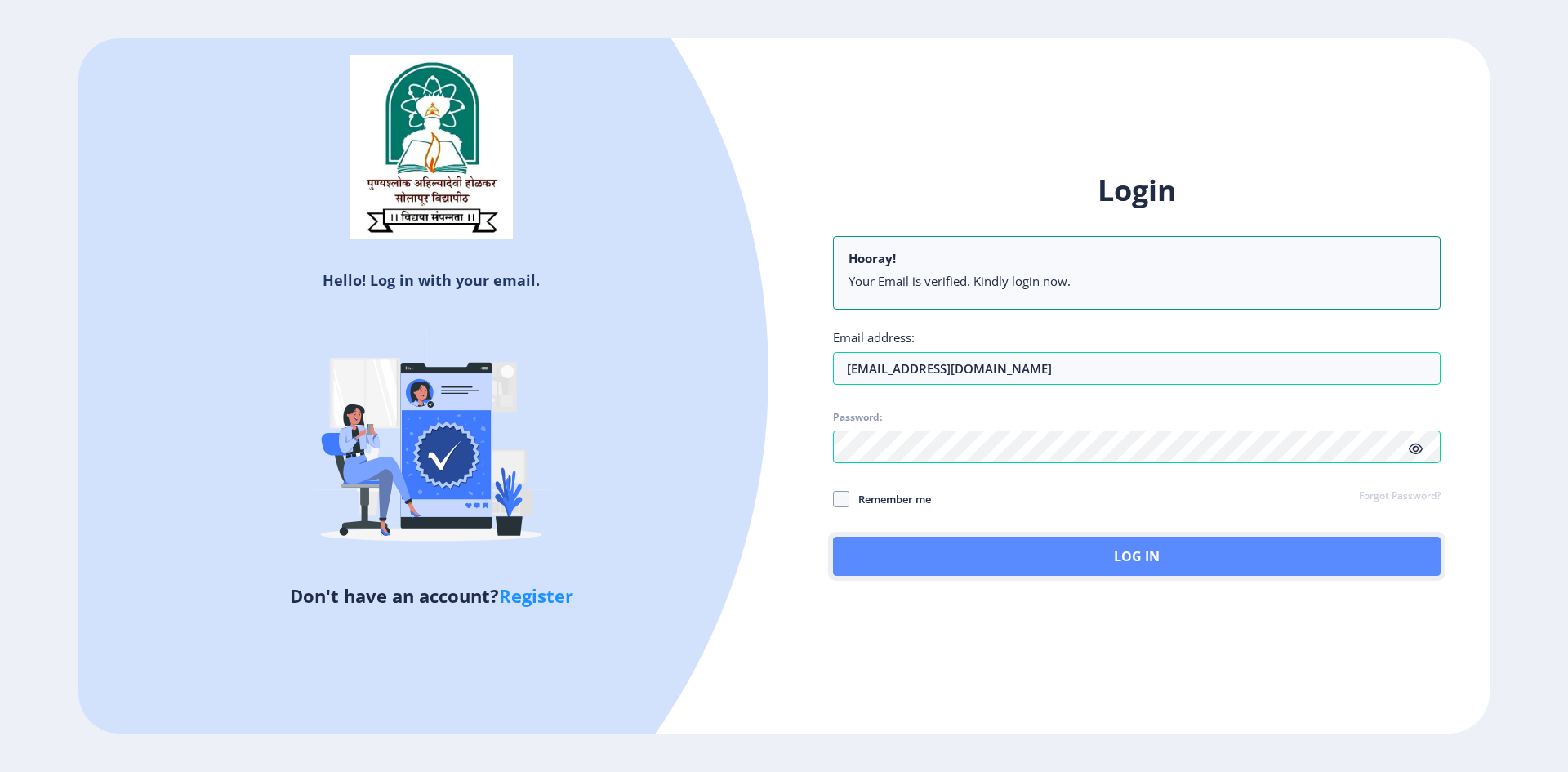
click at [1048, 566] on button "Log In" at bounding box center [1136, 557] width 608 height 39
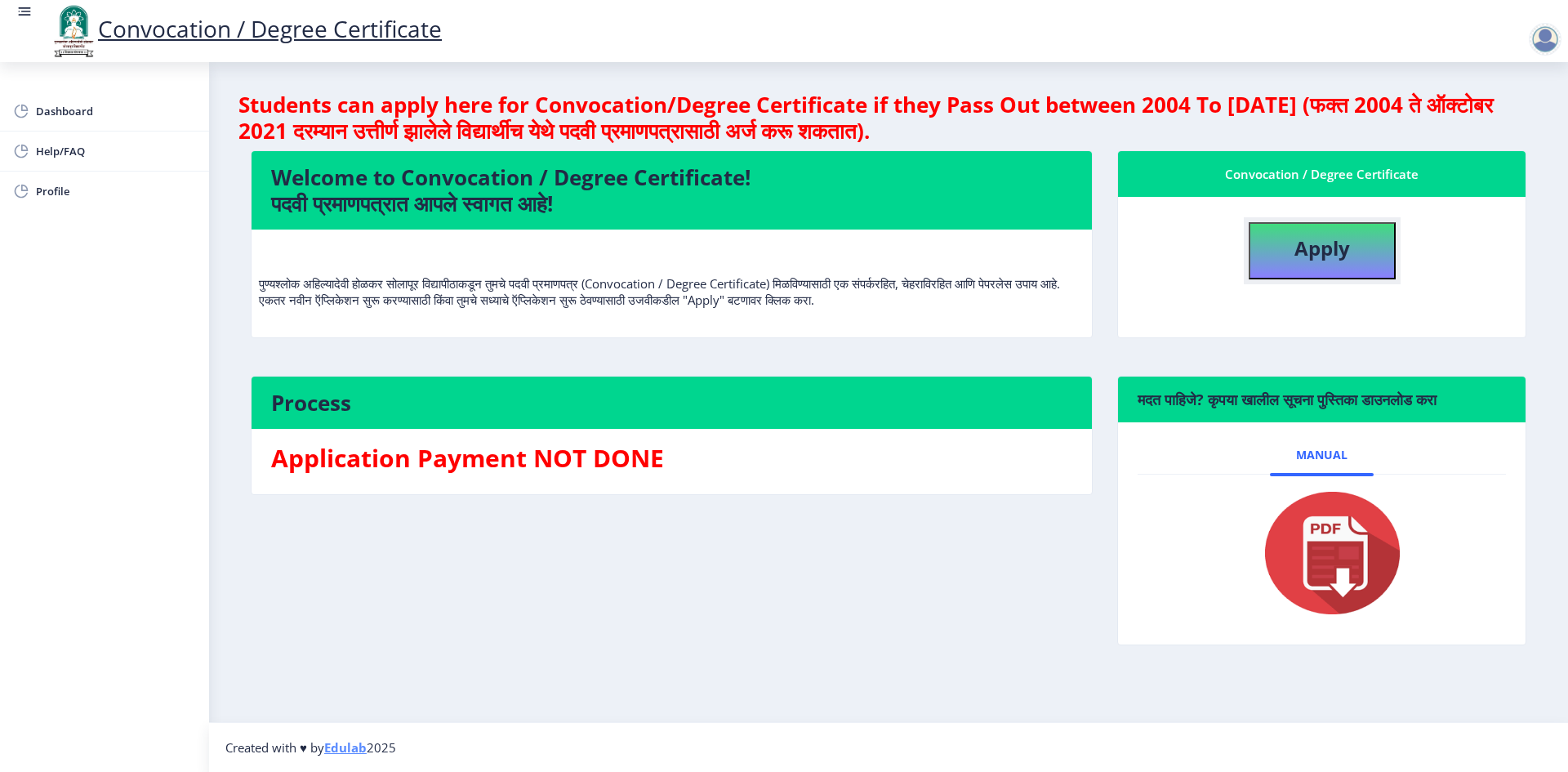
click at [1279, 265] on button "Apply" at bounding box center [1322, 251] width 147 height 57
select select
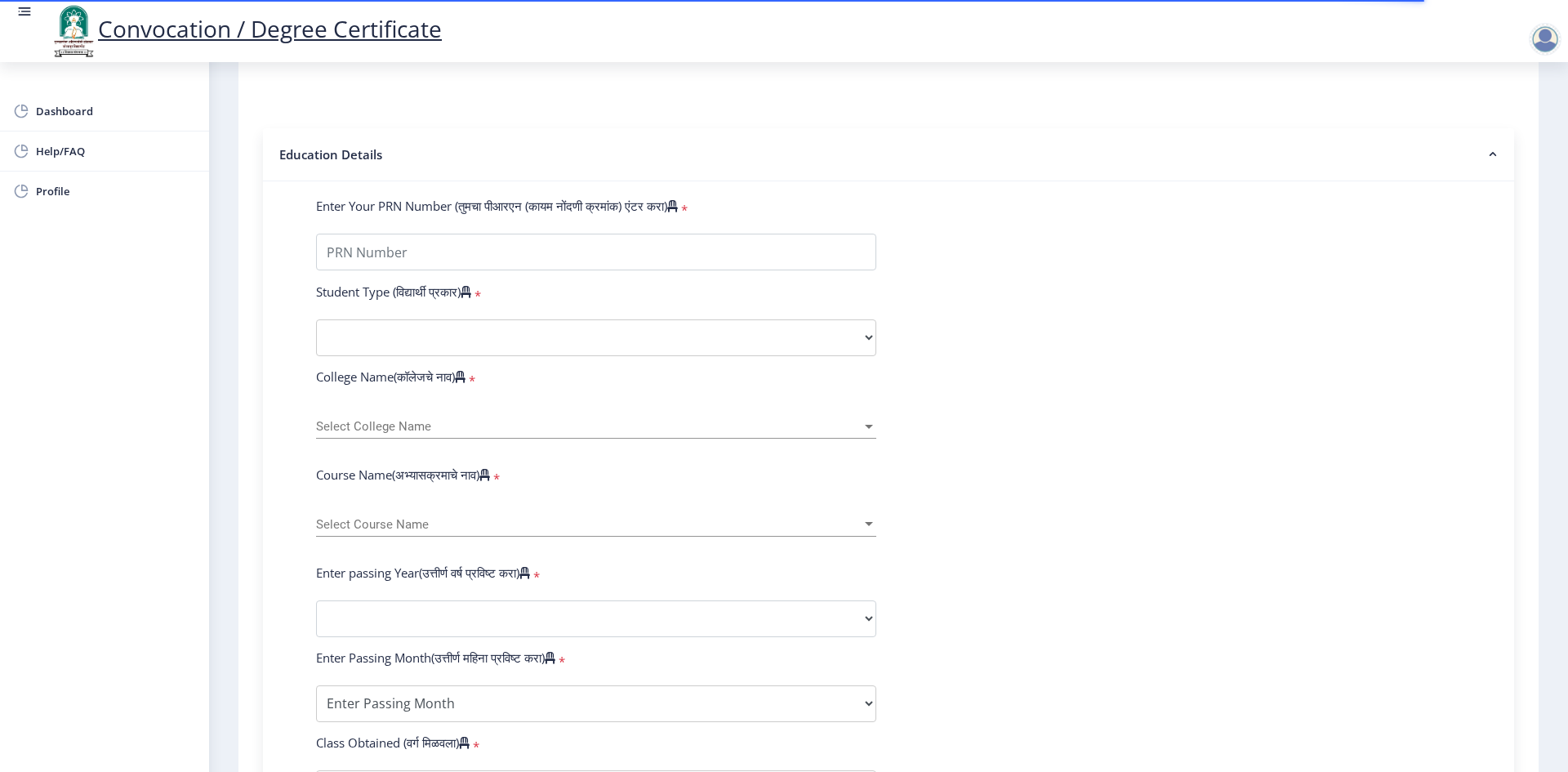
scroll to position [155, 0]
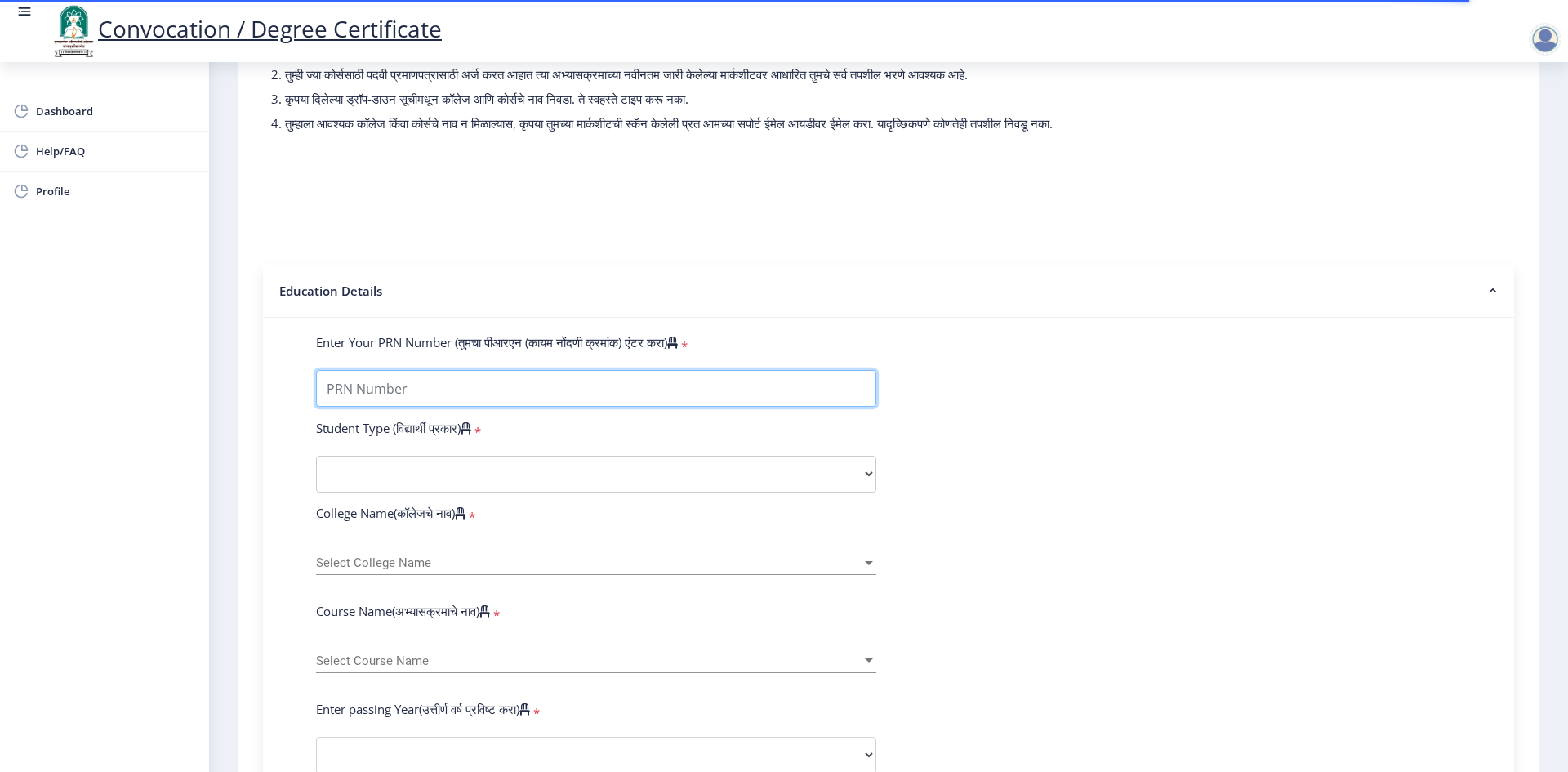
click at [504, 397] on input "Enter Your PRN Number (तुमचा पीआरएन (कायम नोंदणी क्रमांक) एंटर करा)" at bounding box center [596, 388] width 560 height 37
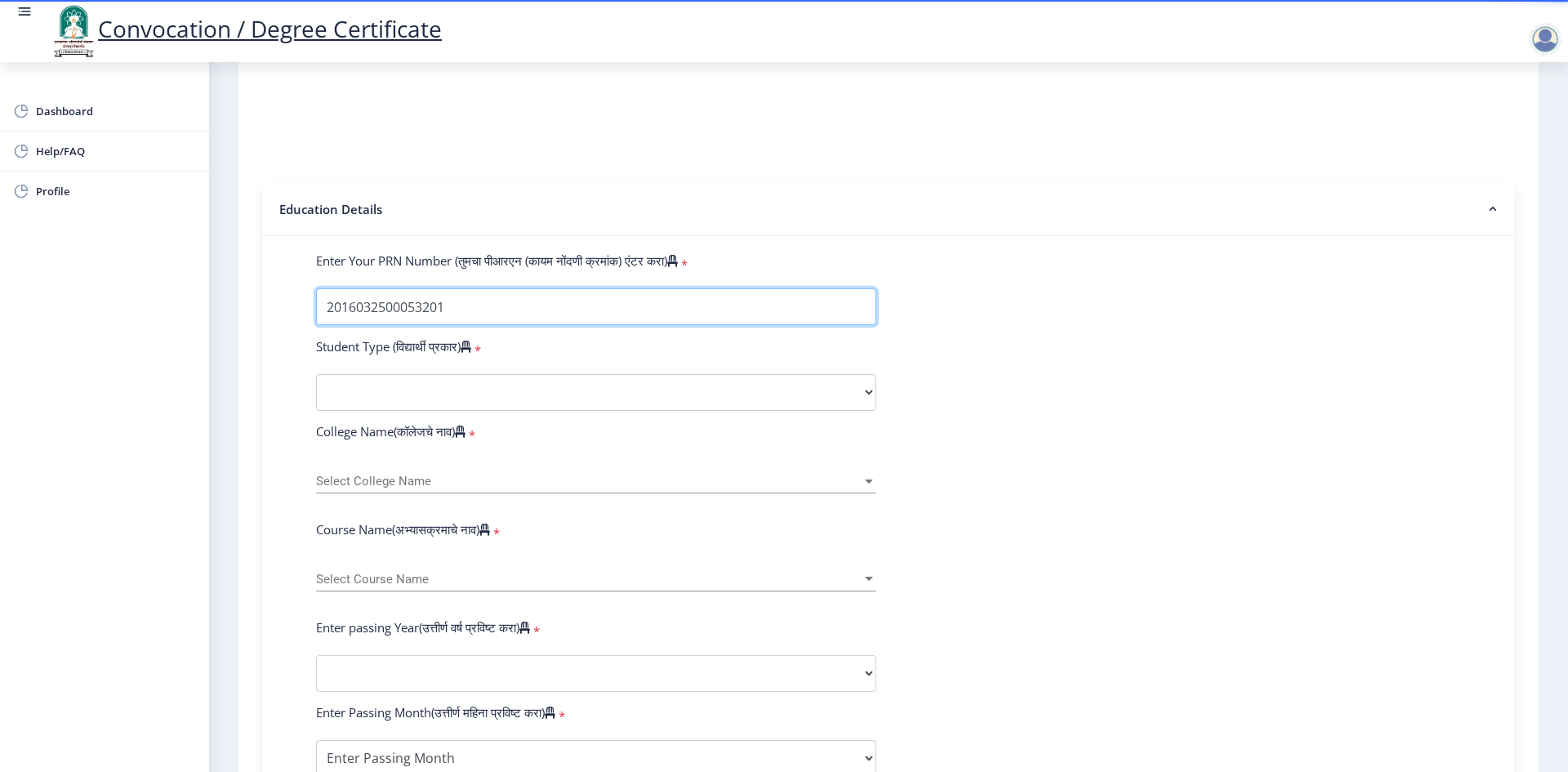
type input "2016032500053201"
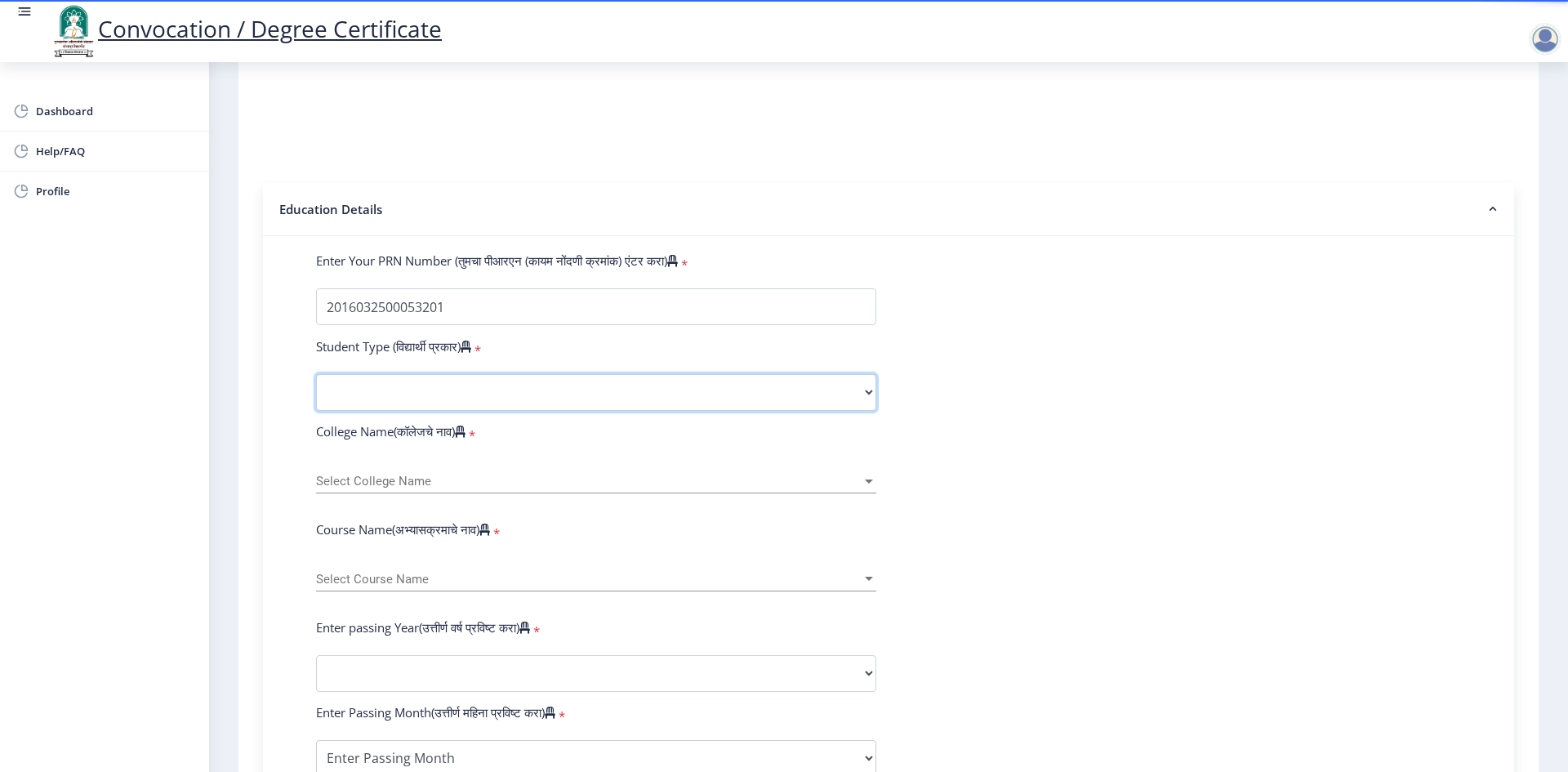
click at [439, 404] on select "Select Student Type Regular External" at bounding box center [596, 392] width 560 height 37
select select "Regular"
click at [316, 390] on select "Select Student Type Regular External" at bounding box center [596, 392] width 560 height 37
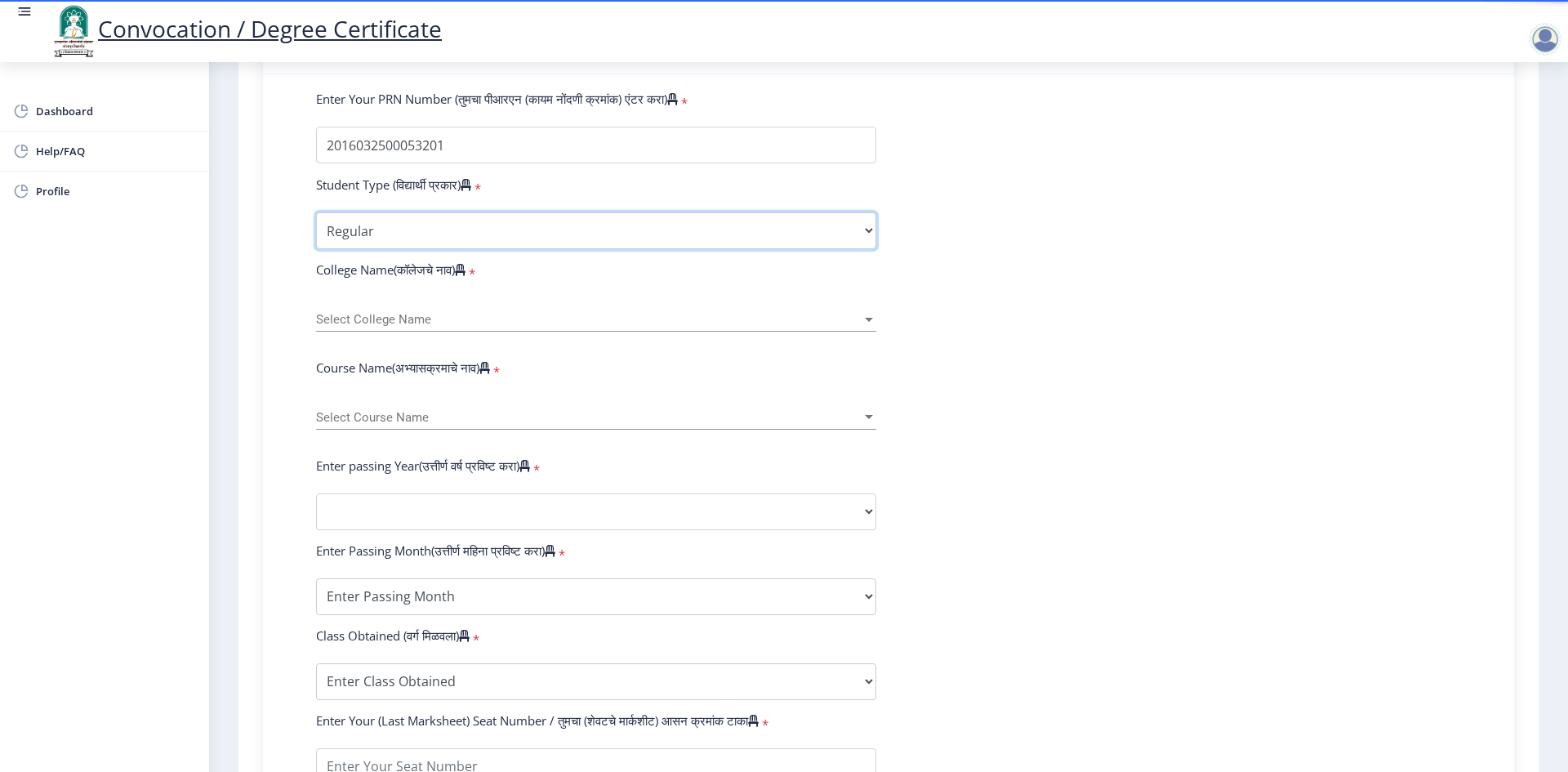
scroll to position [399, 0]
click at [372, 325] on div "Select College Name Select College Name" at bounding box center [596, 313] width 560 height 34
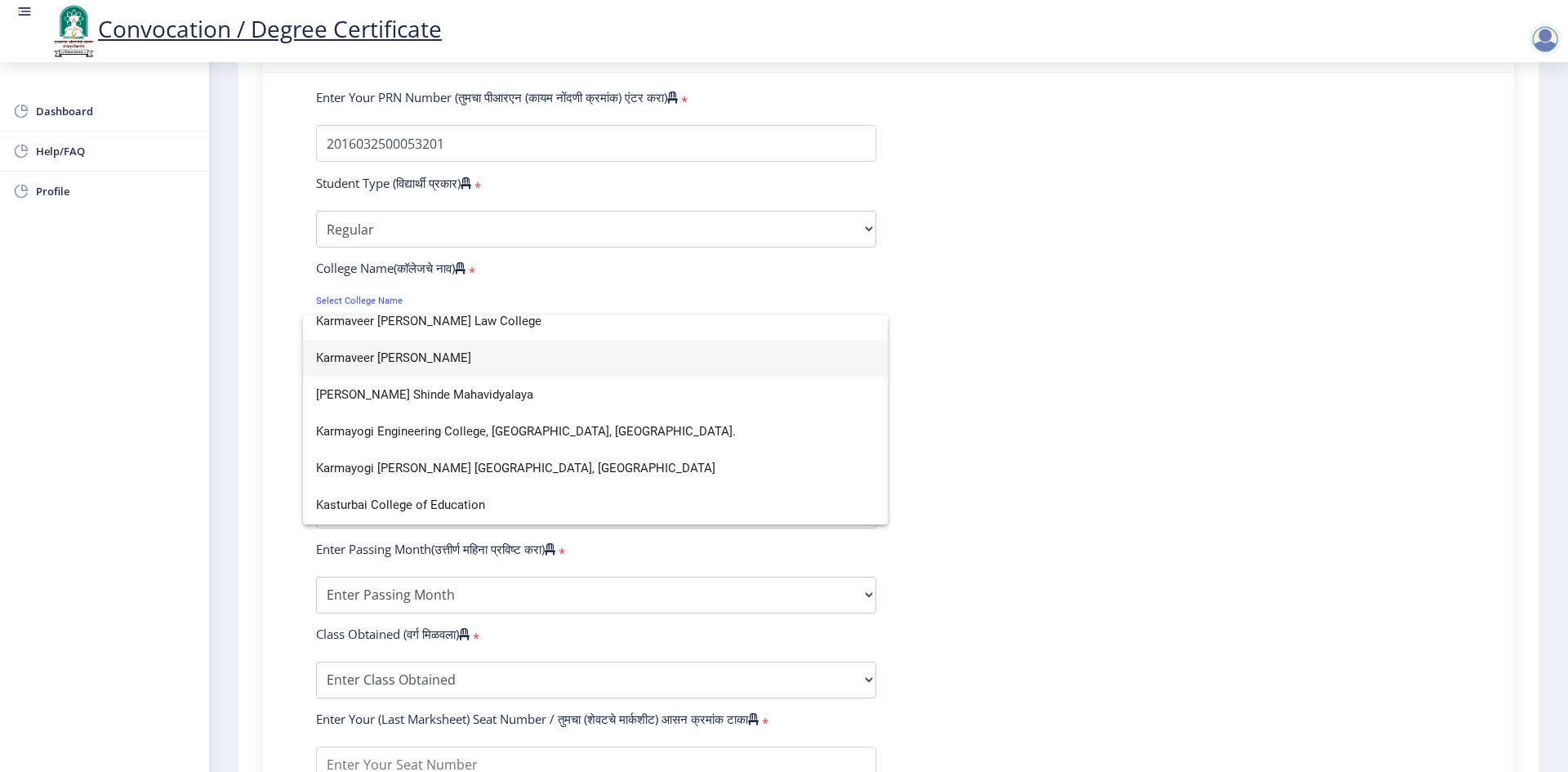
scroll to position [1879, 0]
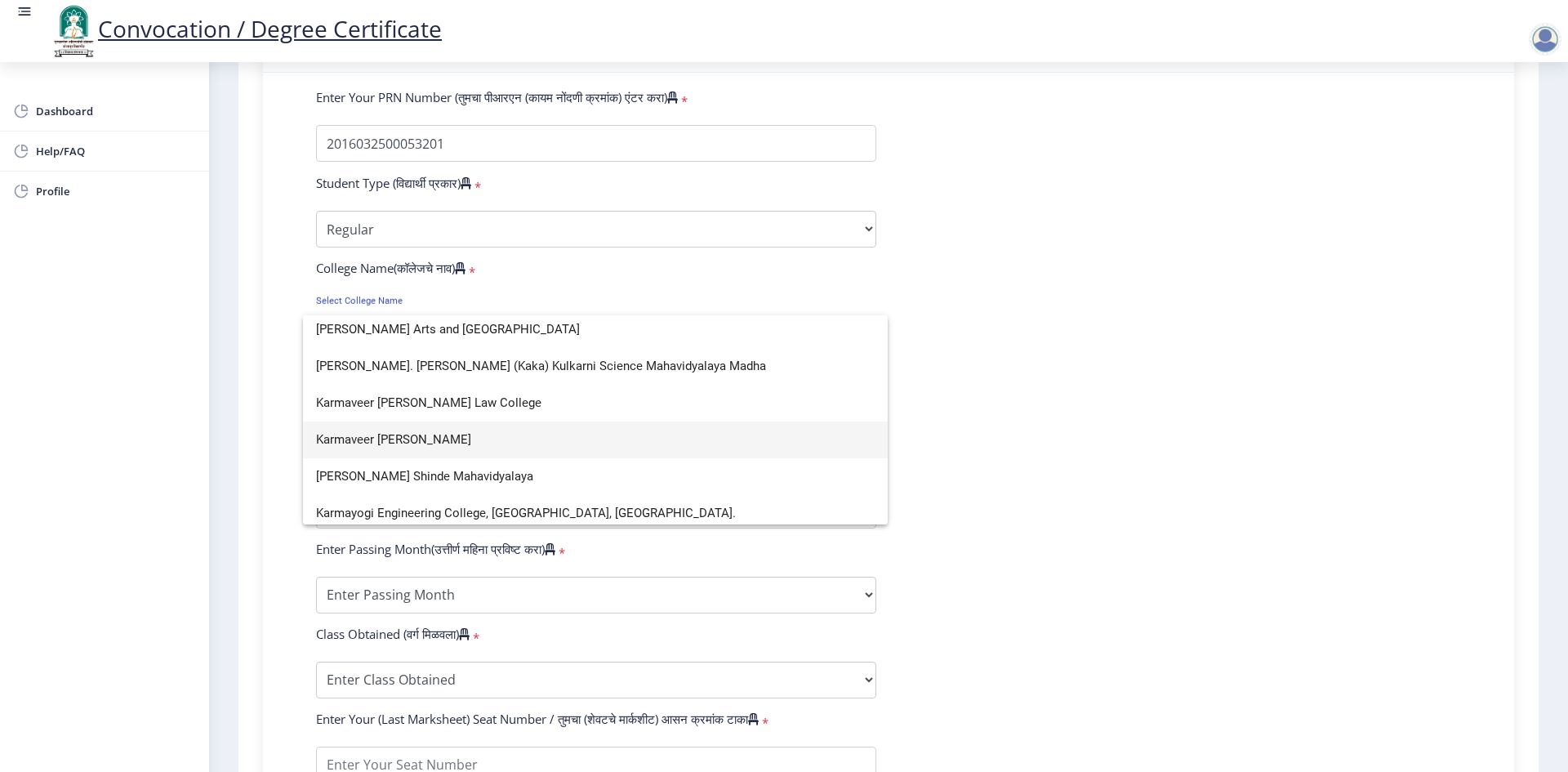
click at [407, 442] on span "Karmaveer [PERSON_NAME]" at bounding box center [595, 440] width 558 height 37
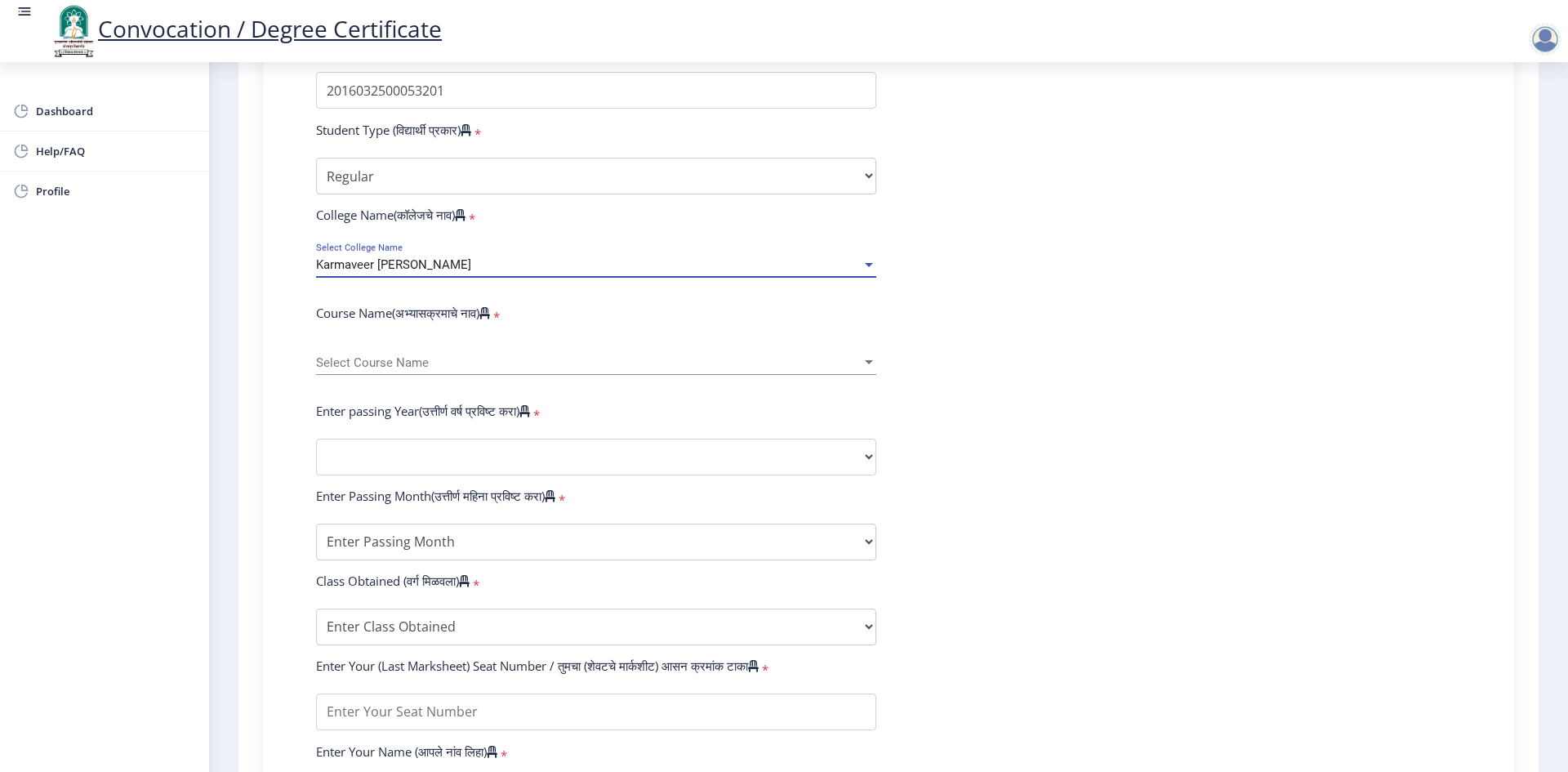
scroll to position [481, 0]
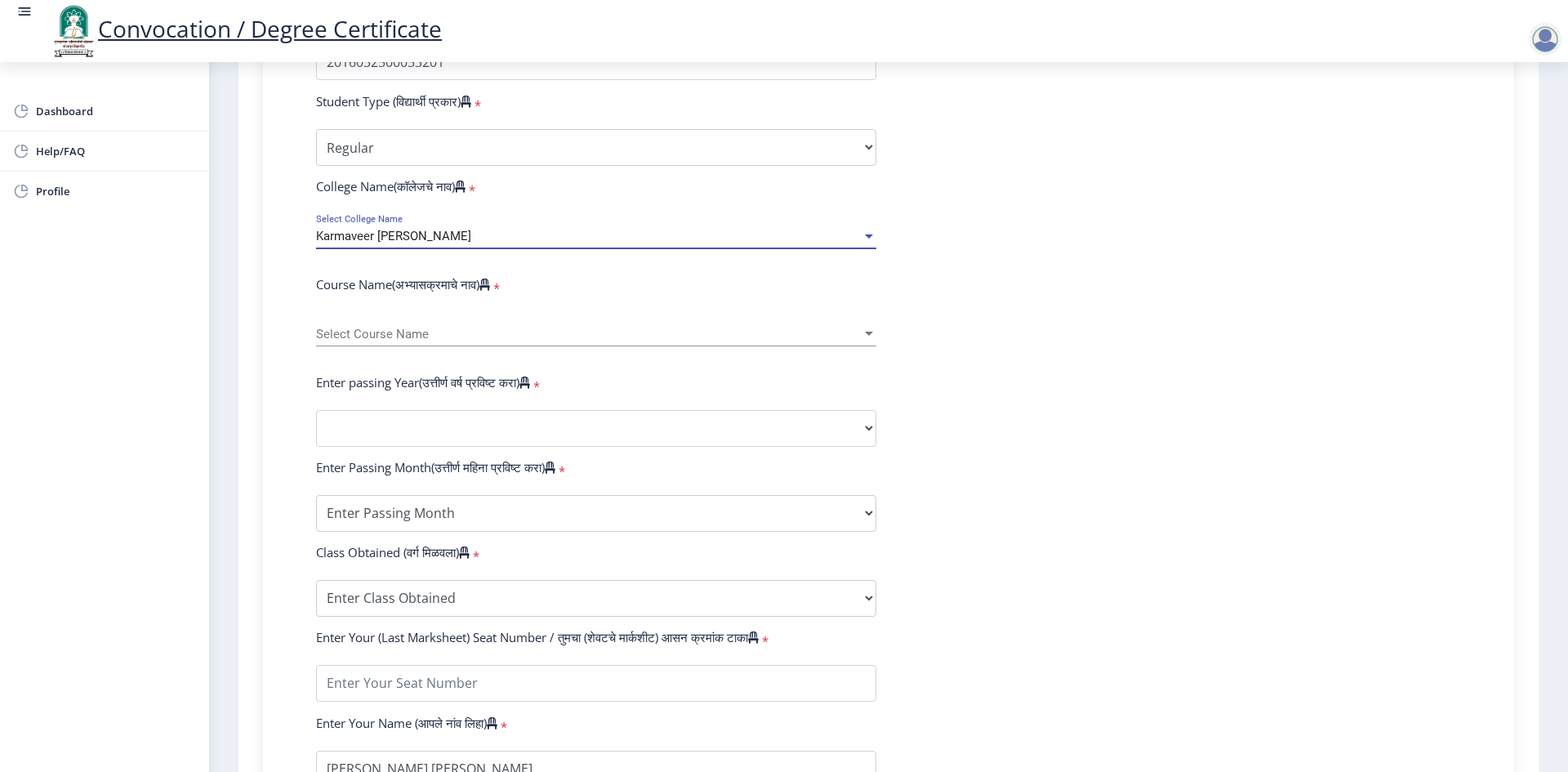
click at [388, 342] on div "Select Course Name Select Course Name" at bounding box center [596, 329] width 560 height 34
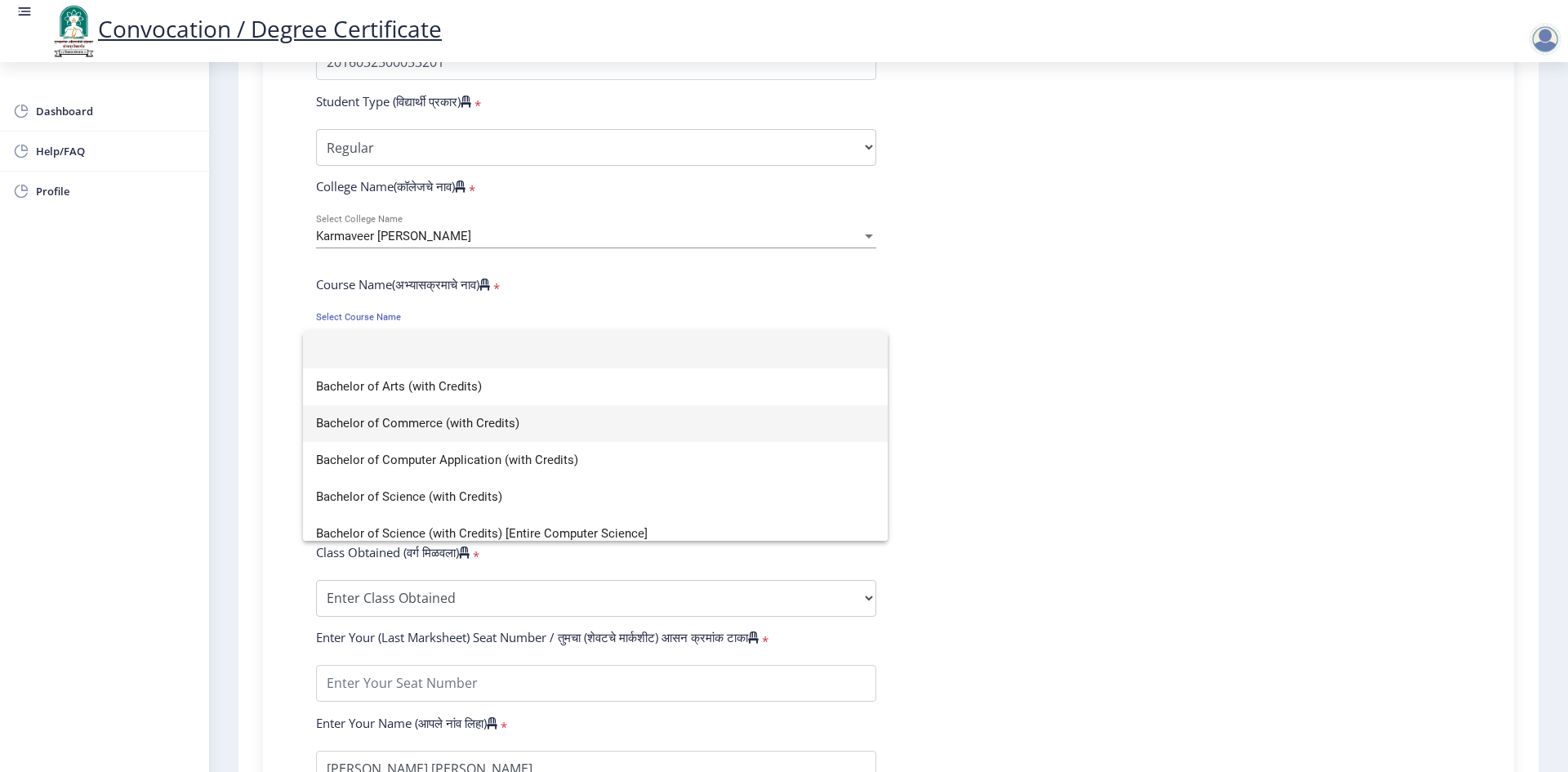
click at [465, 421] on span "Bachelor of Commerce (with Credits)" at bounding box center [595, 423] width 558 height 37
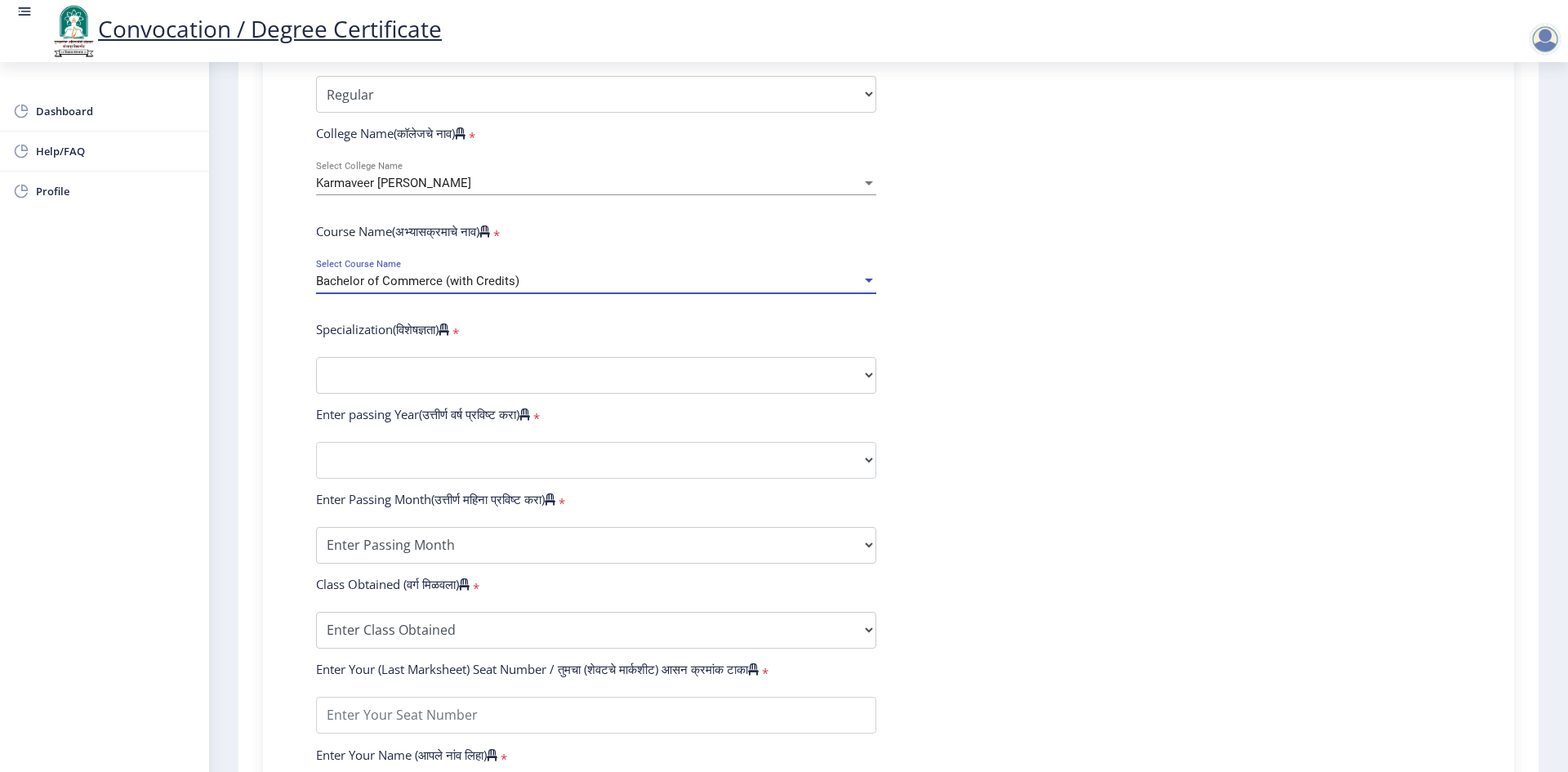
scroll to position [563, 0]
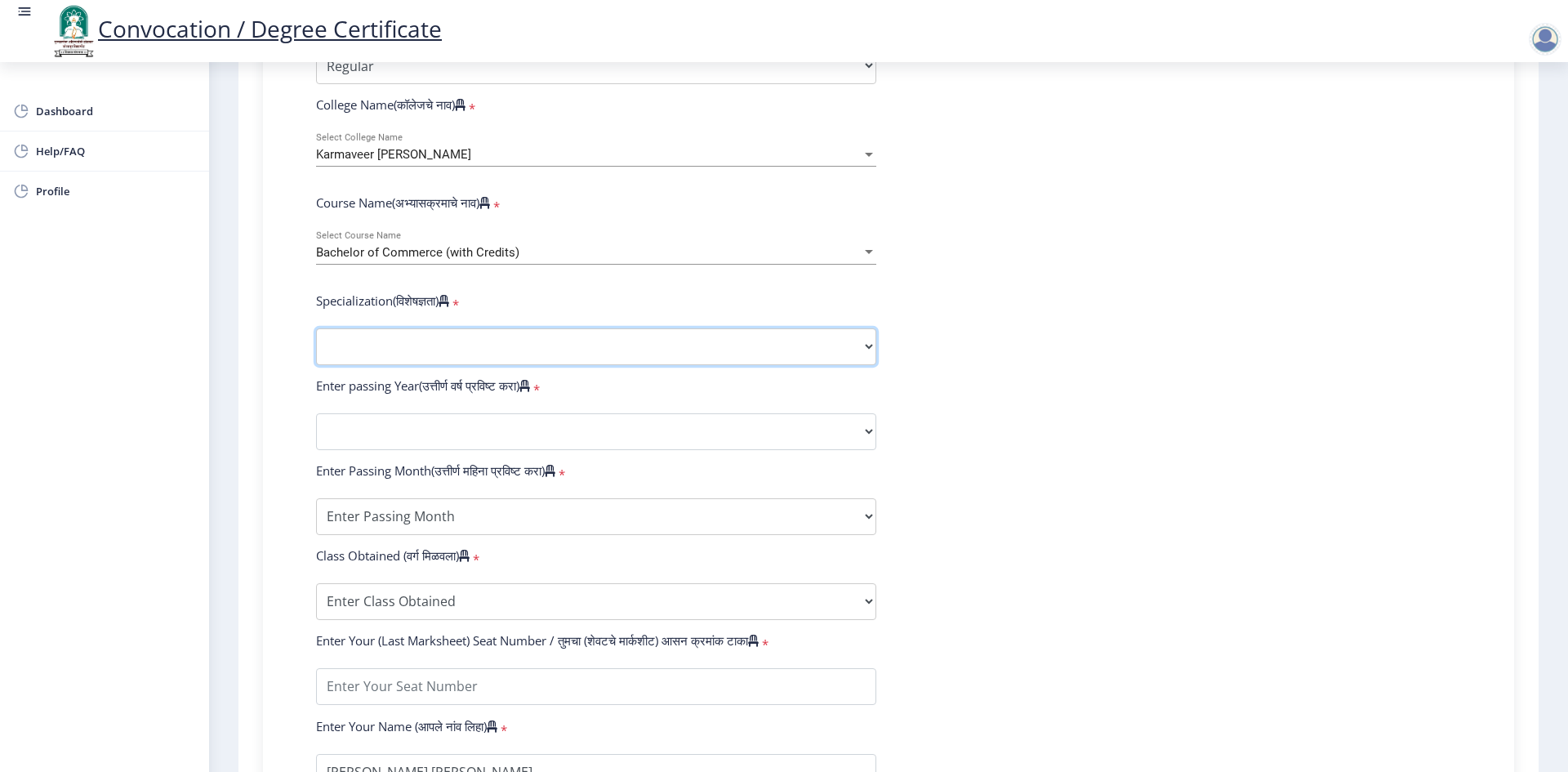
click at [414, 362] on select "Specialization Banking Advanced Accountancy Advanced Banking Advanced Cost Acco…" at bounding box center [596, 346] width 560 height 37
select select "Advanced Cost Accounting"
click at [316, 344] on select "Specialization Banking Advanced Accountancy Advanced Banking Advanced Cost Acco…" at bounding box center [596, 346] width 560 height 37
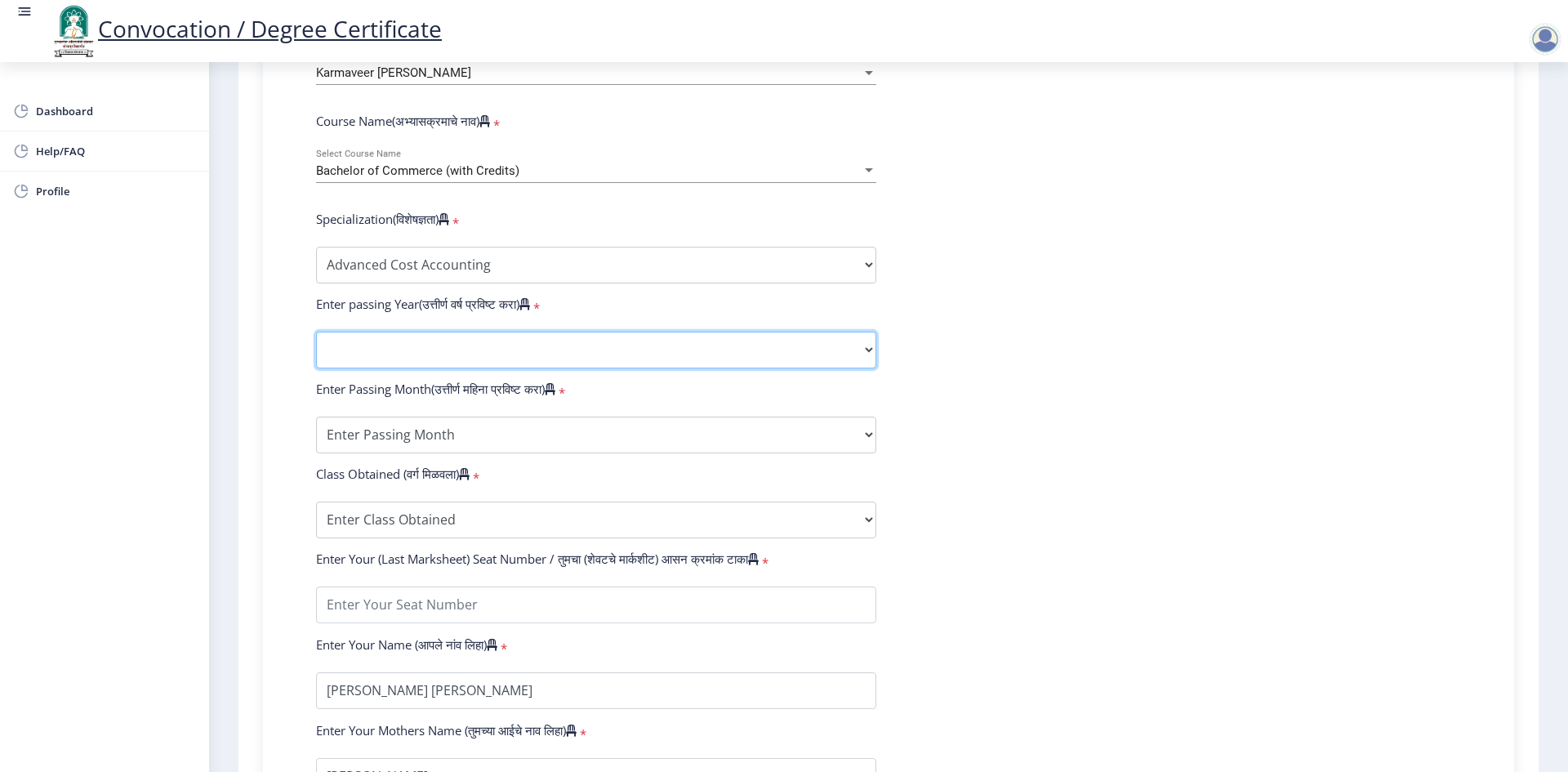
click at [356, 364] on select "2025 2024 2023 2022 2021 2020 2019 2018 2017 2016 2015 2014 2013 2012 2011 2010…" at bounding box center [596, 349] width 560 height 37
select select "2019"
click at [316, 348] on select "2025 2024 2023 2022 2021 2020 2019 2018 2017 2016 2015 2014 2013 2012 2011 2010…" at bounding box center [596, 349] width 560 height 37
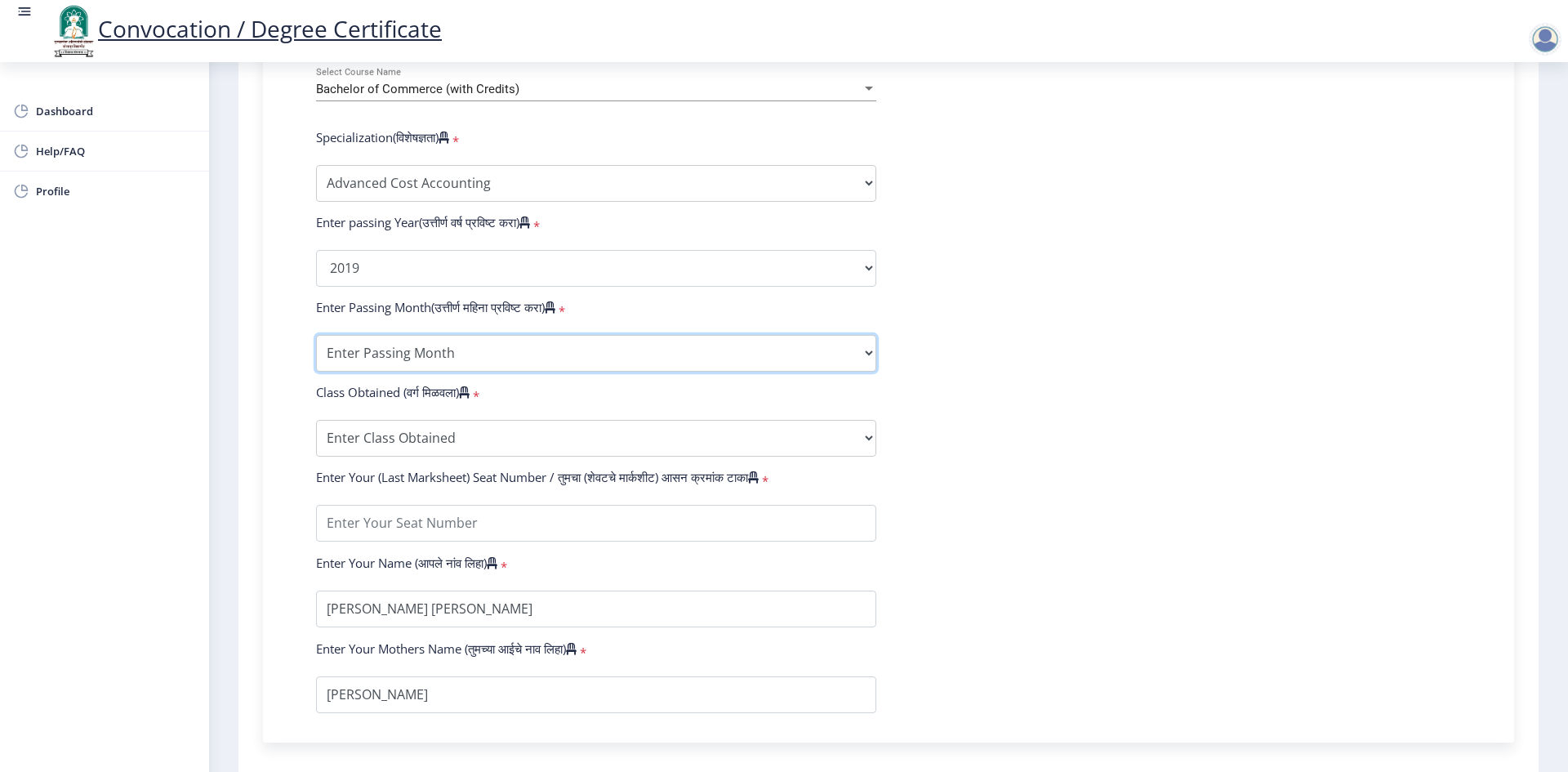
click at [435, 359] on select "Enter Passing Month March April May October November December" at bounding box center [596, 353] width 560 height 37
select select "March"
click at [316, 350] on select "Enter Passing Month March April May October November December" at bounding box center [596, 353] width 560 height 37
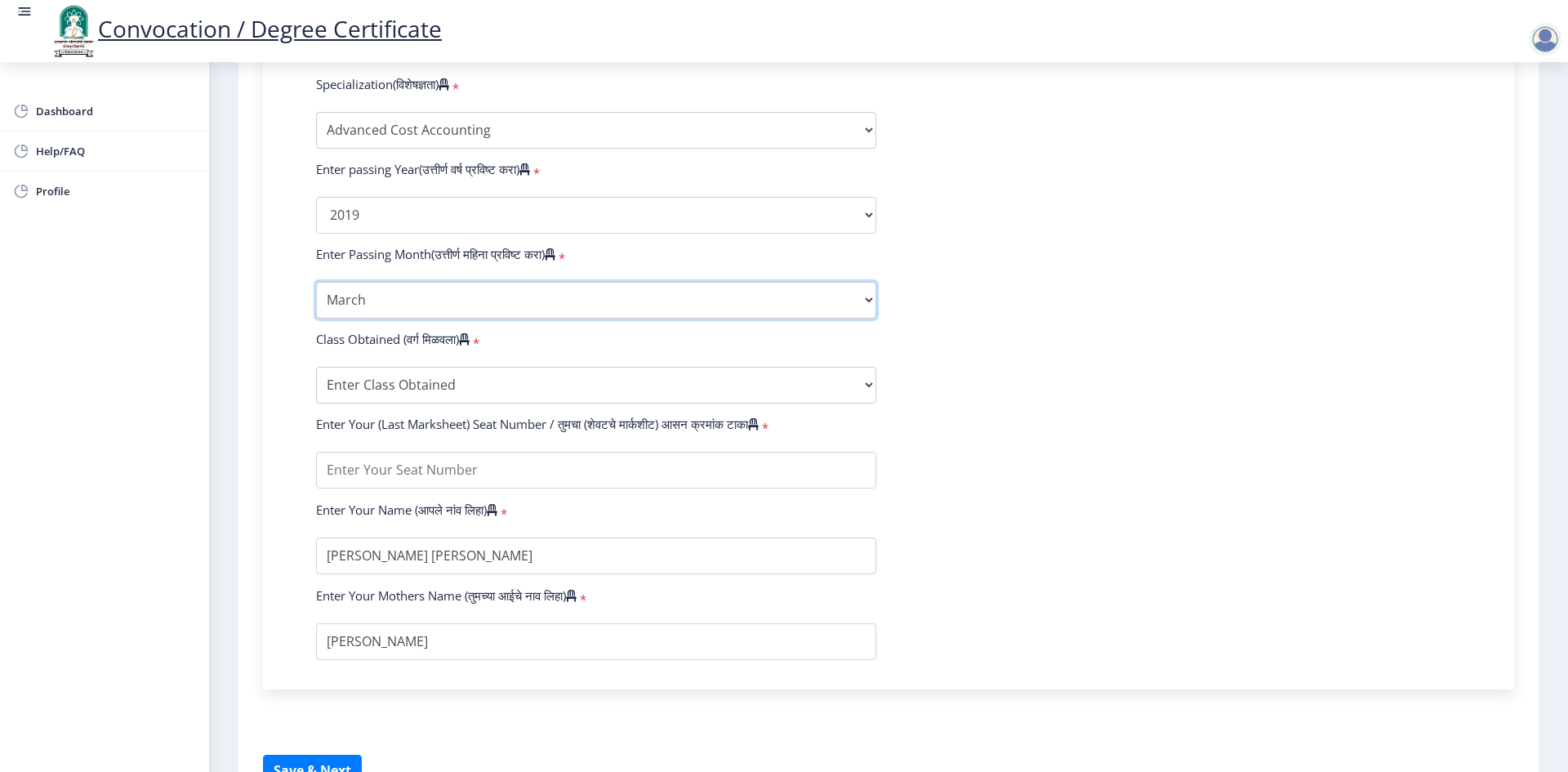
scroll to position [808, 0]
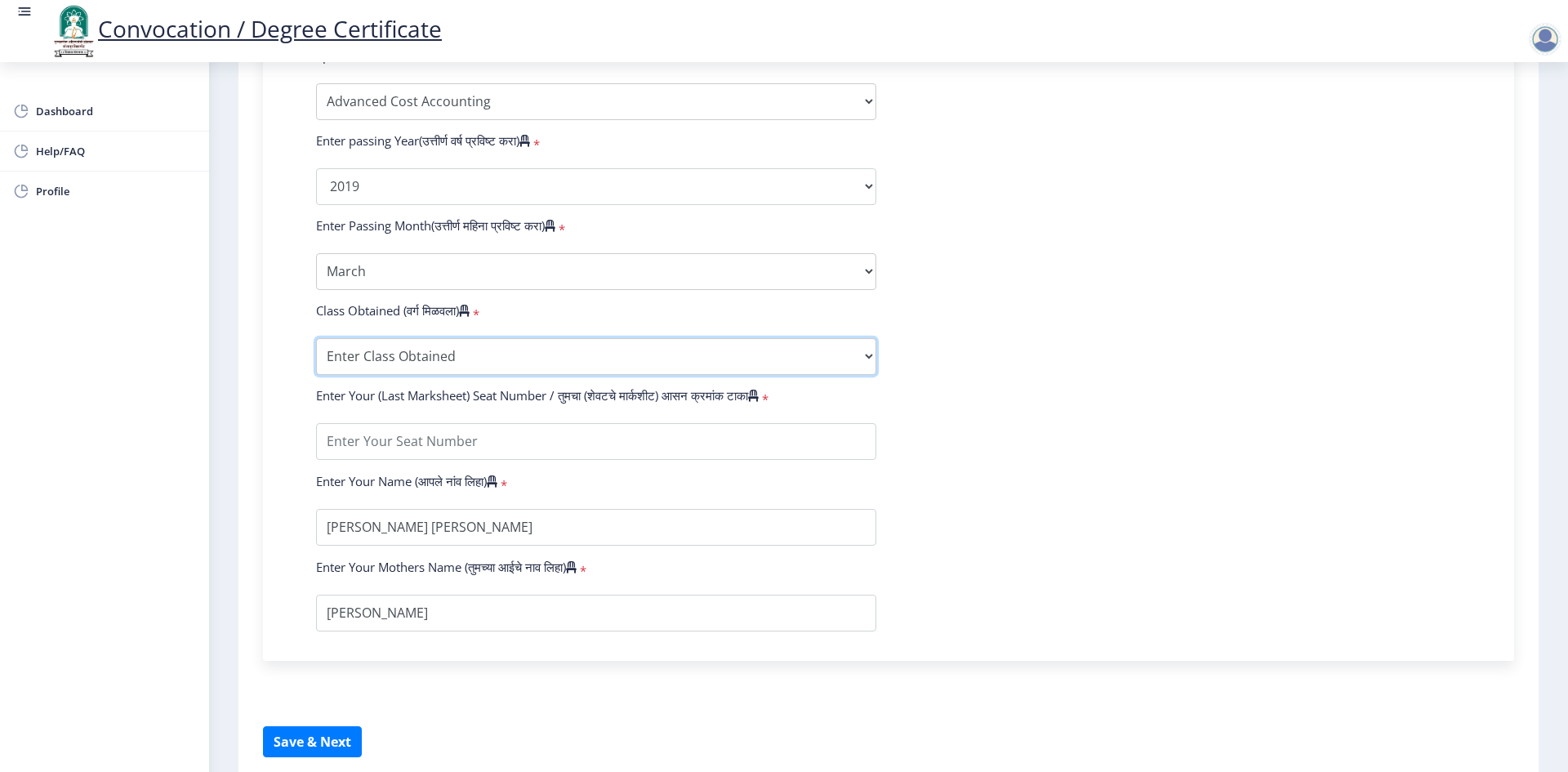
click at [367, 357] on select "Enter Class Obtained FIRST CLASS WITH DISTINCTION FIRST CLASS HIGHER SECOND CLA…" at bounding box center [596, 356] width 560 height 37
select select "Grade B+"
click at [316, 354] on select "Enter Class Obtained FIRST CLASS WITH DISTINCTION FIRST CLASS HIGHER SECOND CLA…" at bounding box center [596, 356] width 560 height 37
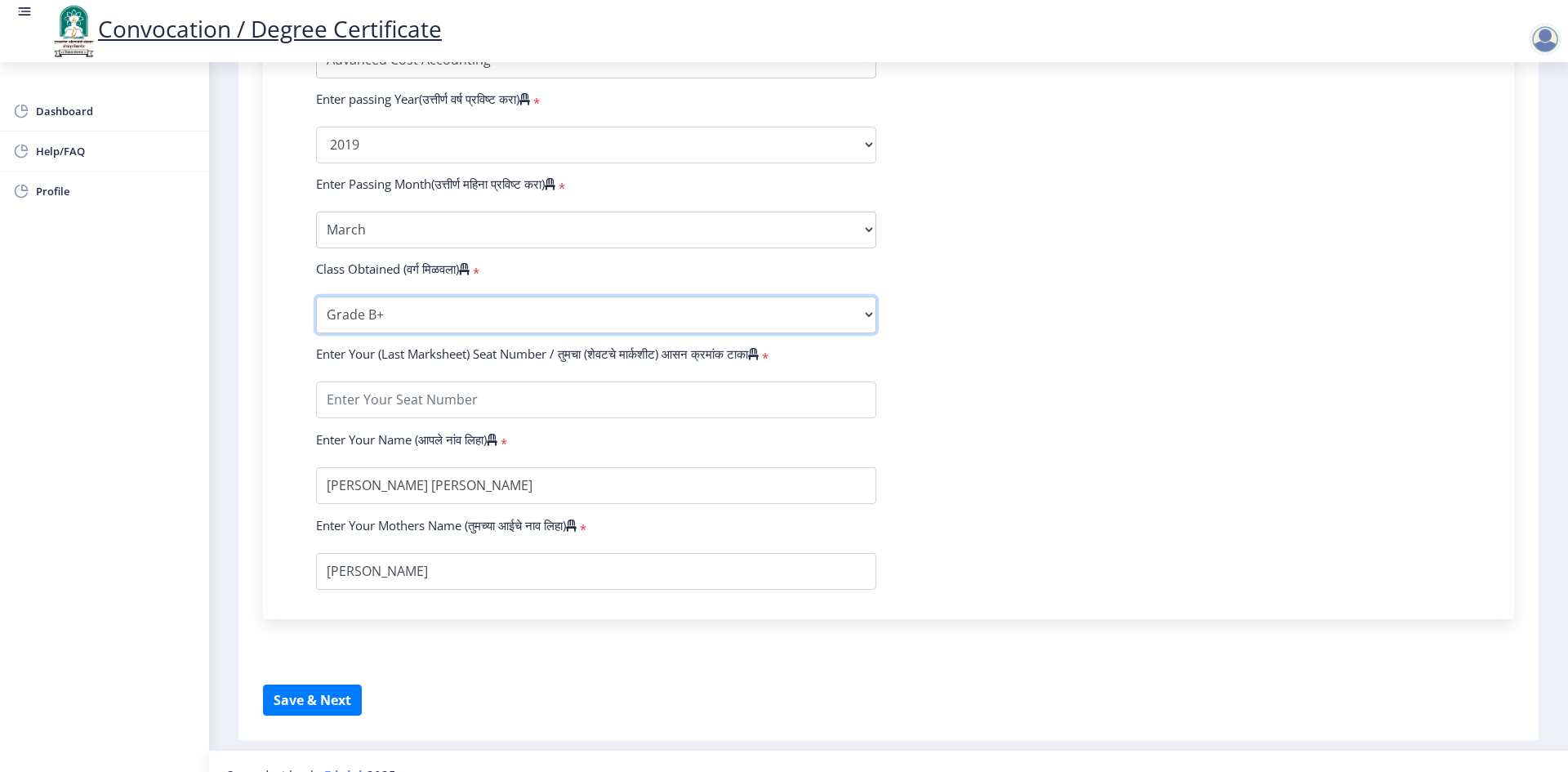
scroll to position [890, 0]
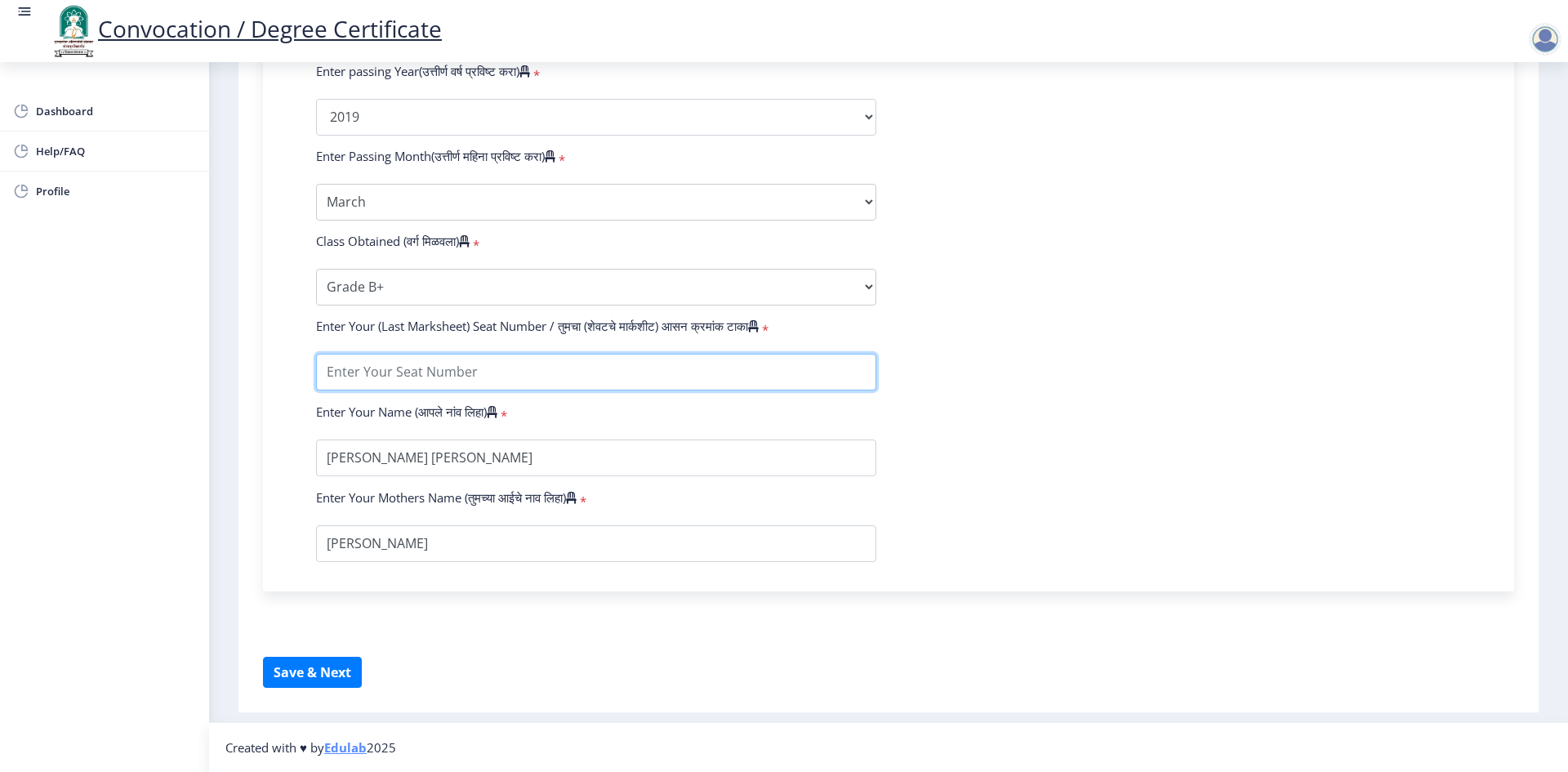
click at [437, 372] on input "textarea" at bounding box center [596, 372] width 560 height 37
type input "622412"
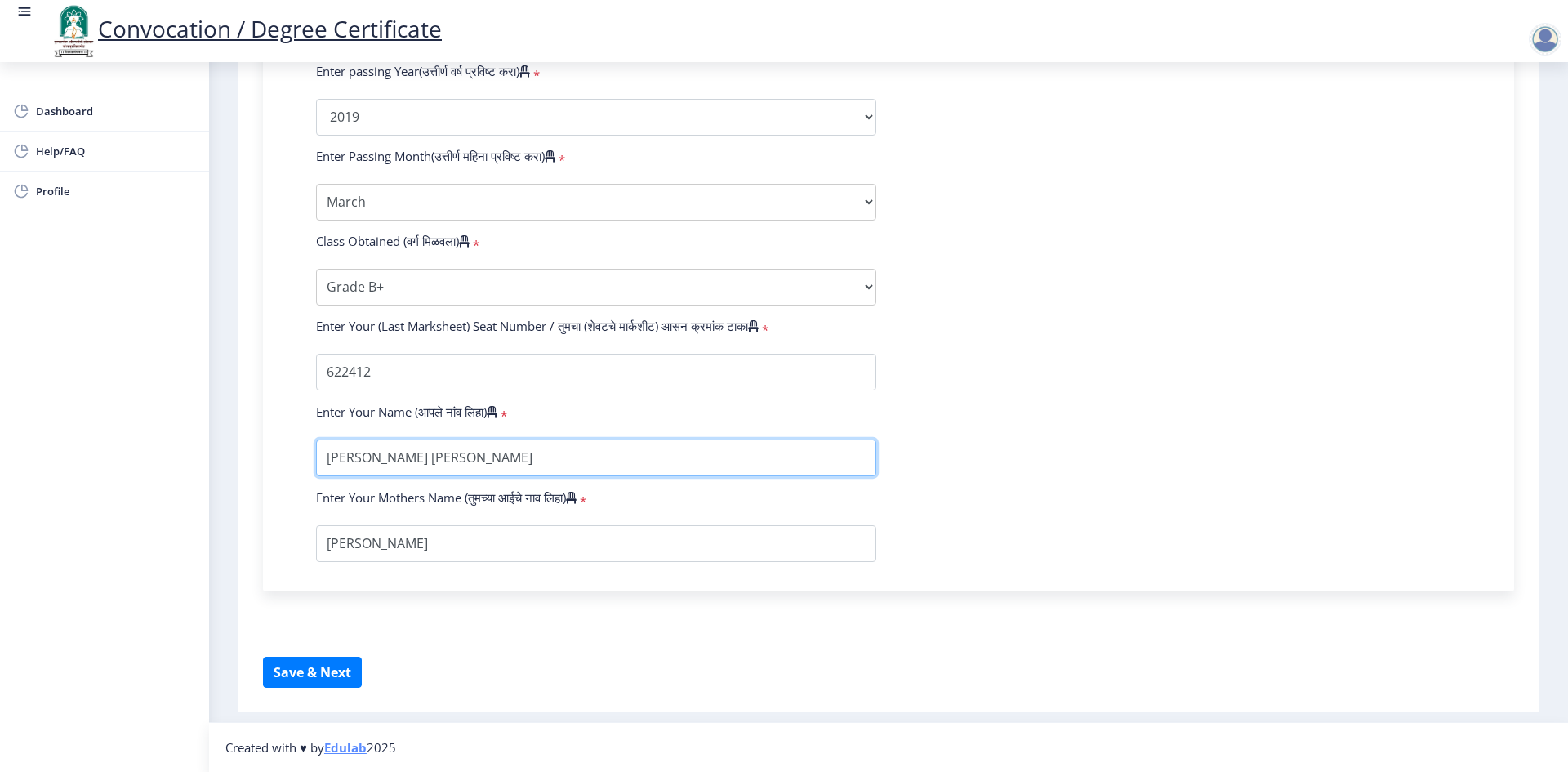
click at [381, 464] on input "textarea" at bounding box center [596, 457] width 560 height 37
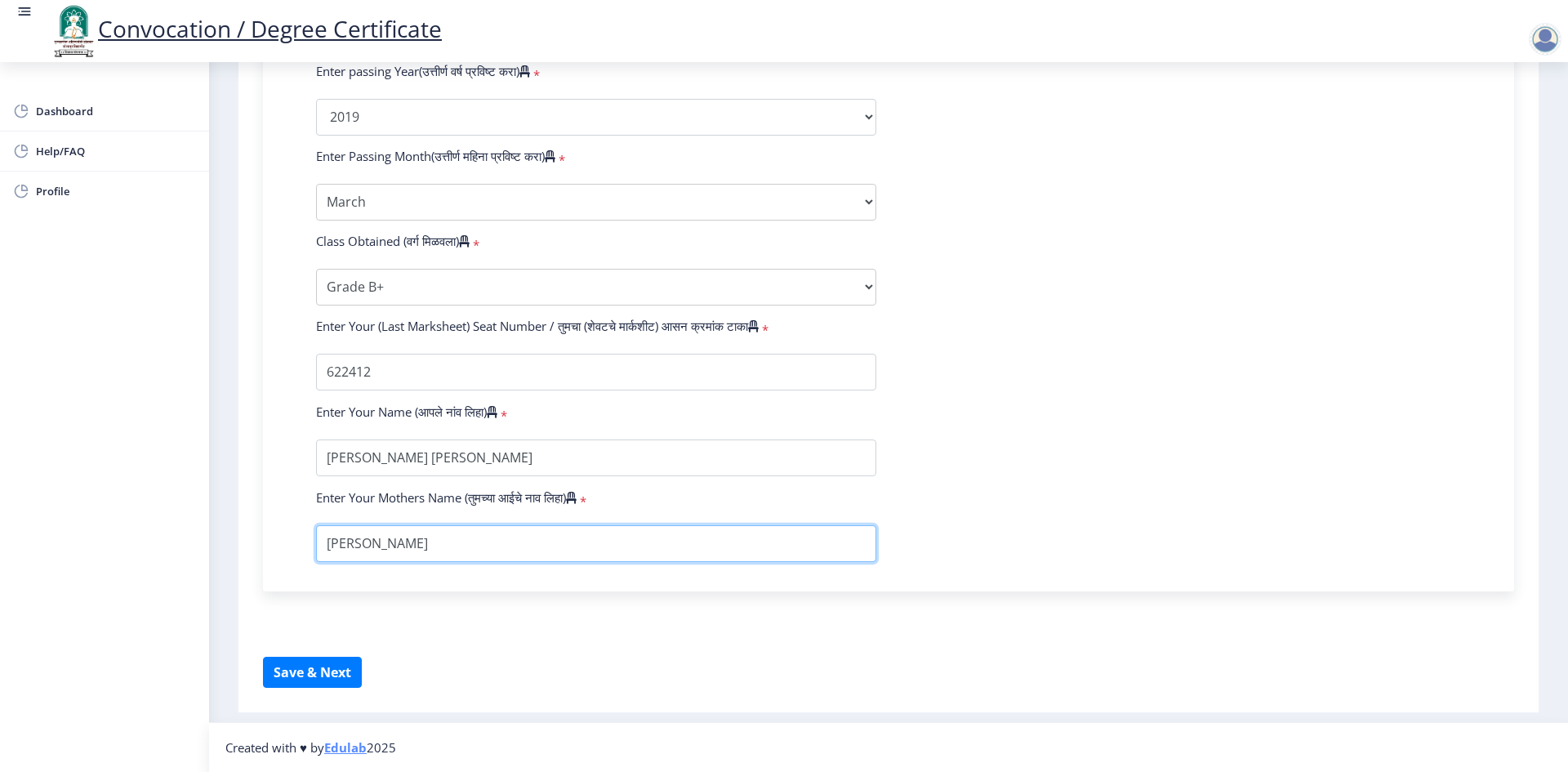
click at [411, 546] on input "textarea" at bounding box center [596, 543] width 560 height 37
click at [322, 675] on button "Save & Next" at bounding box center [312, 672] width 99 height 31
select select
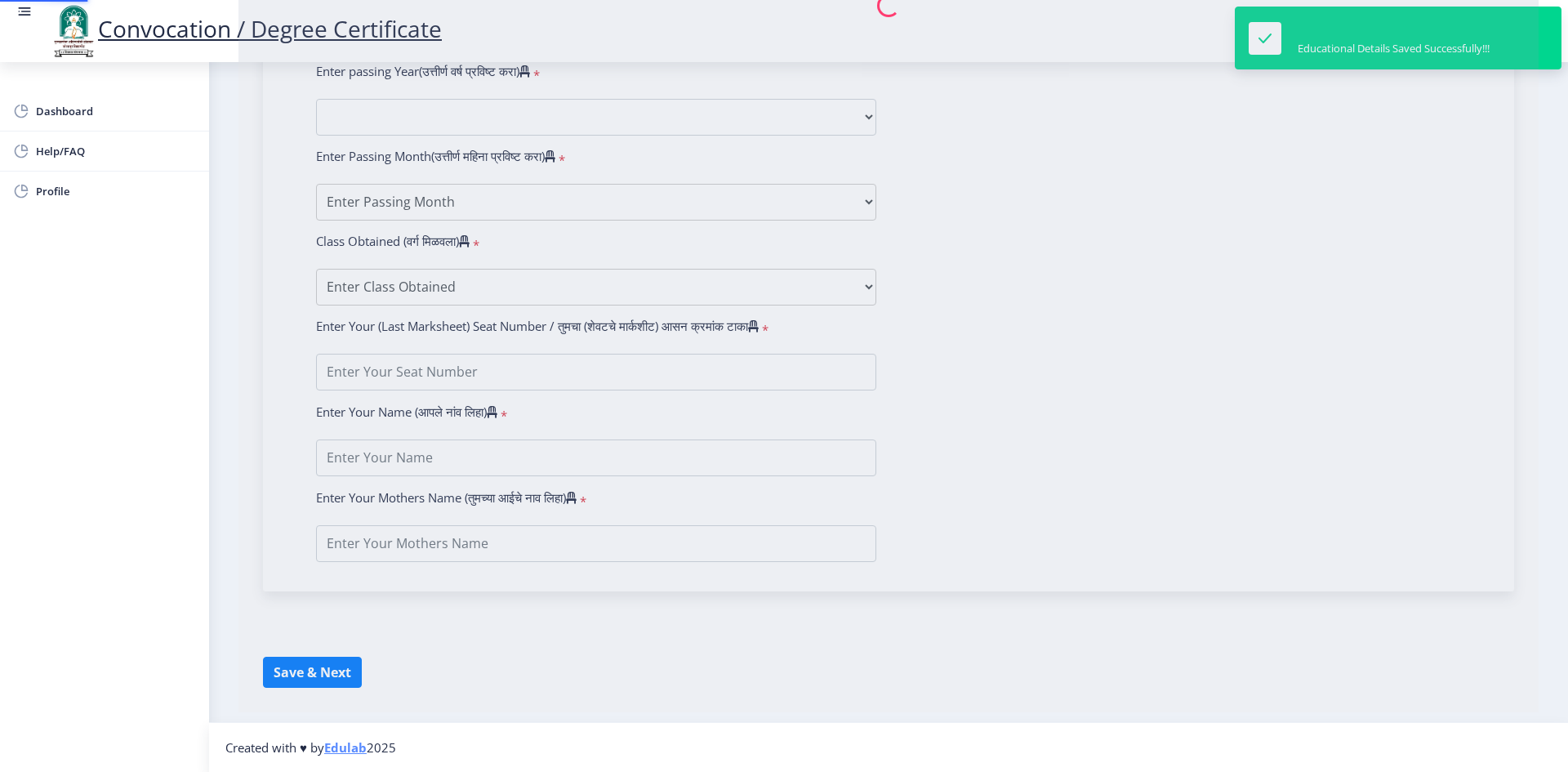
type input "[PERSON_NAME] [PERSON_NAME]"
type input "[PERSON_NAME]"
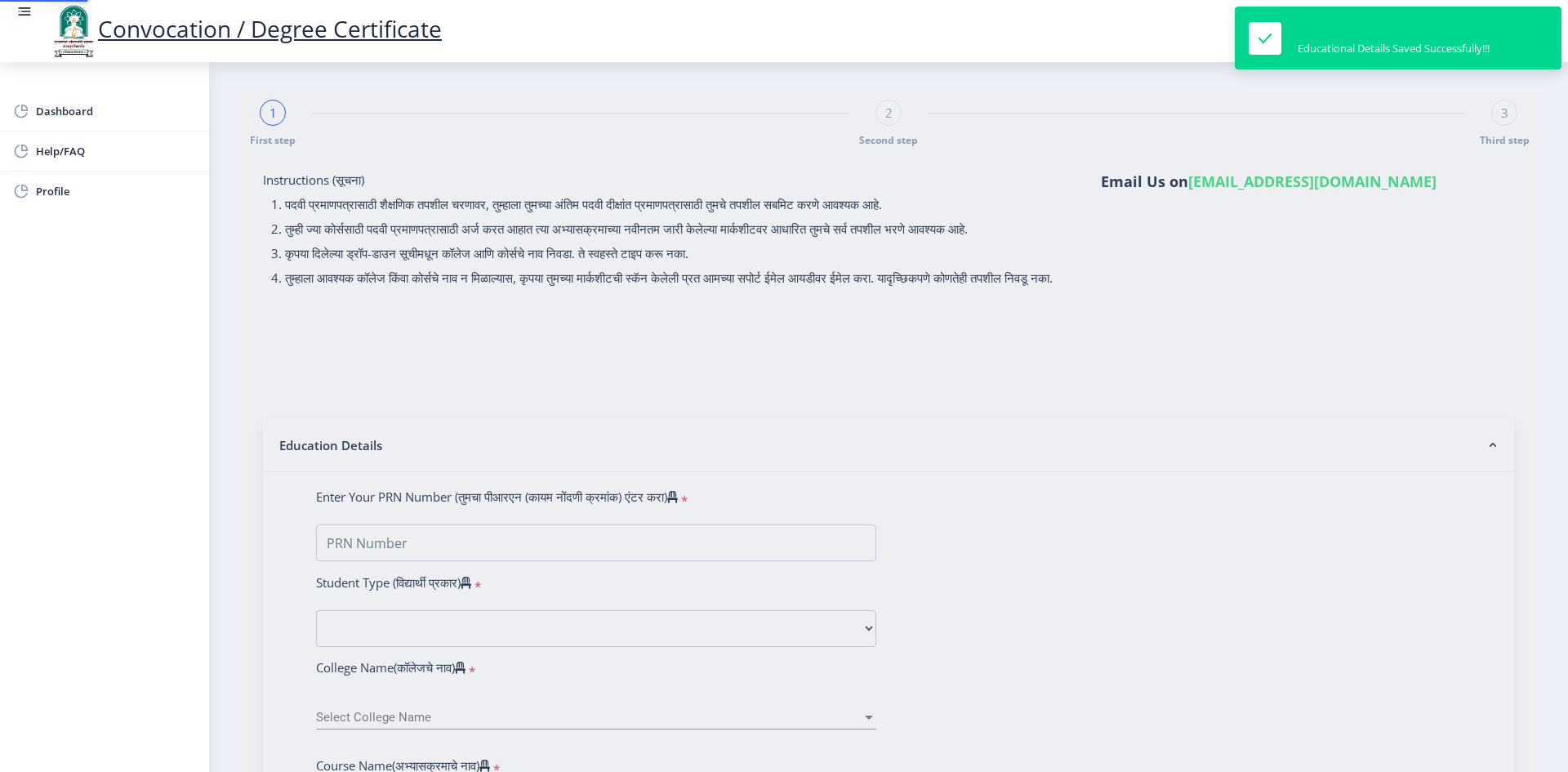
type input "2016032500053201"
select select "Regular"
select select "2019"
select select "March"
select select "Grade B+"
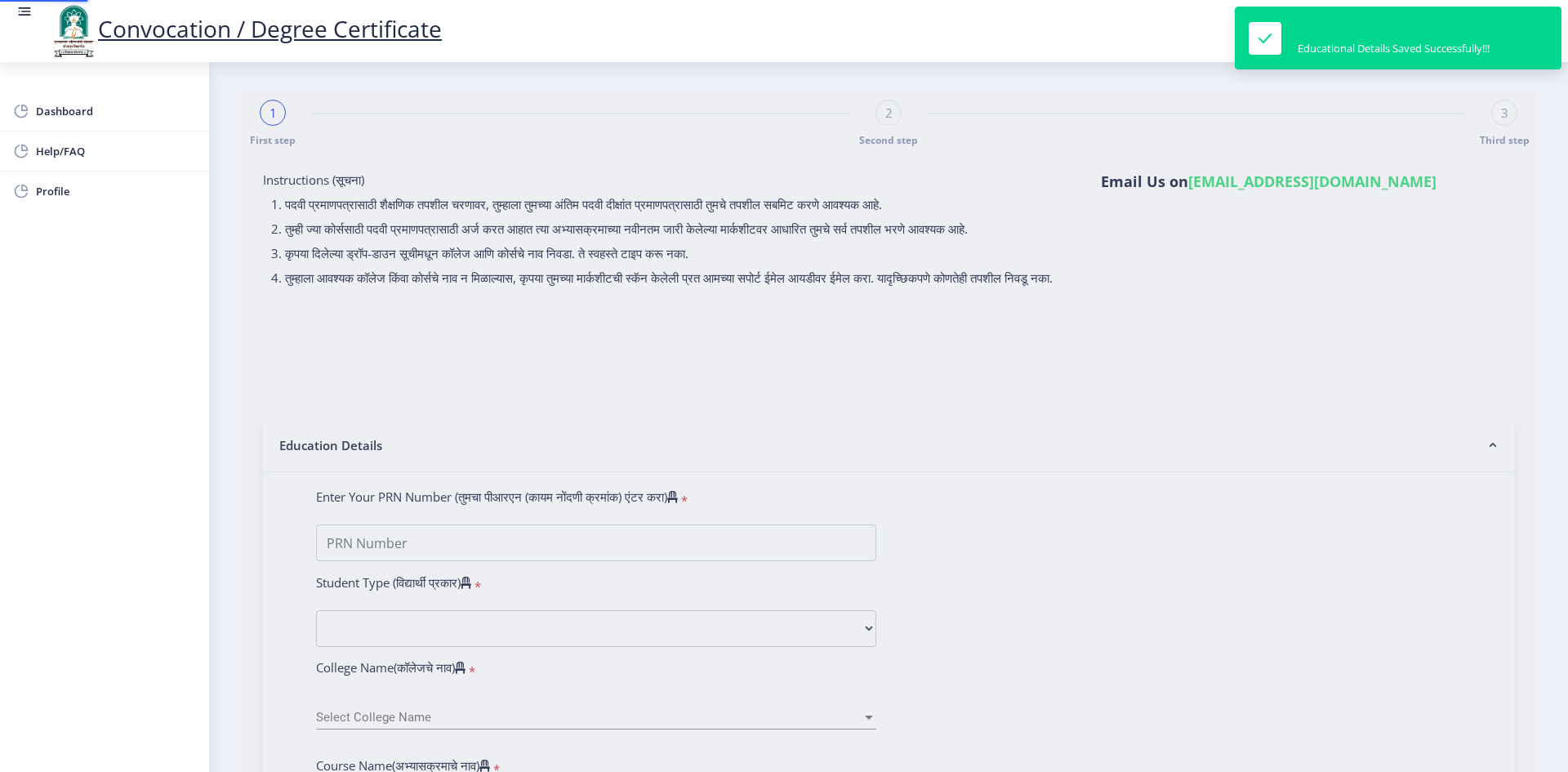
type input "622412"
select select "Advanced Cost Accounting"
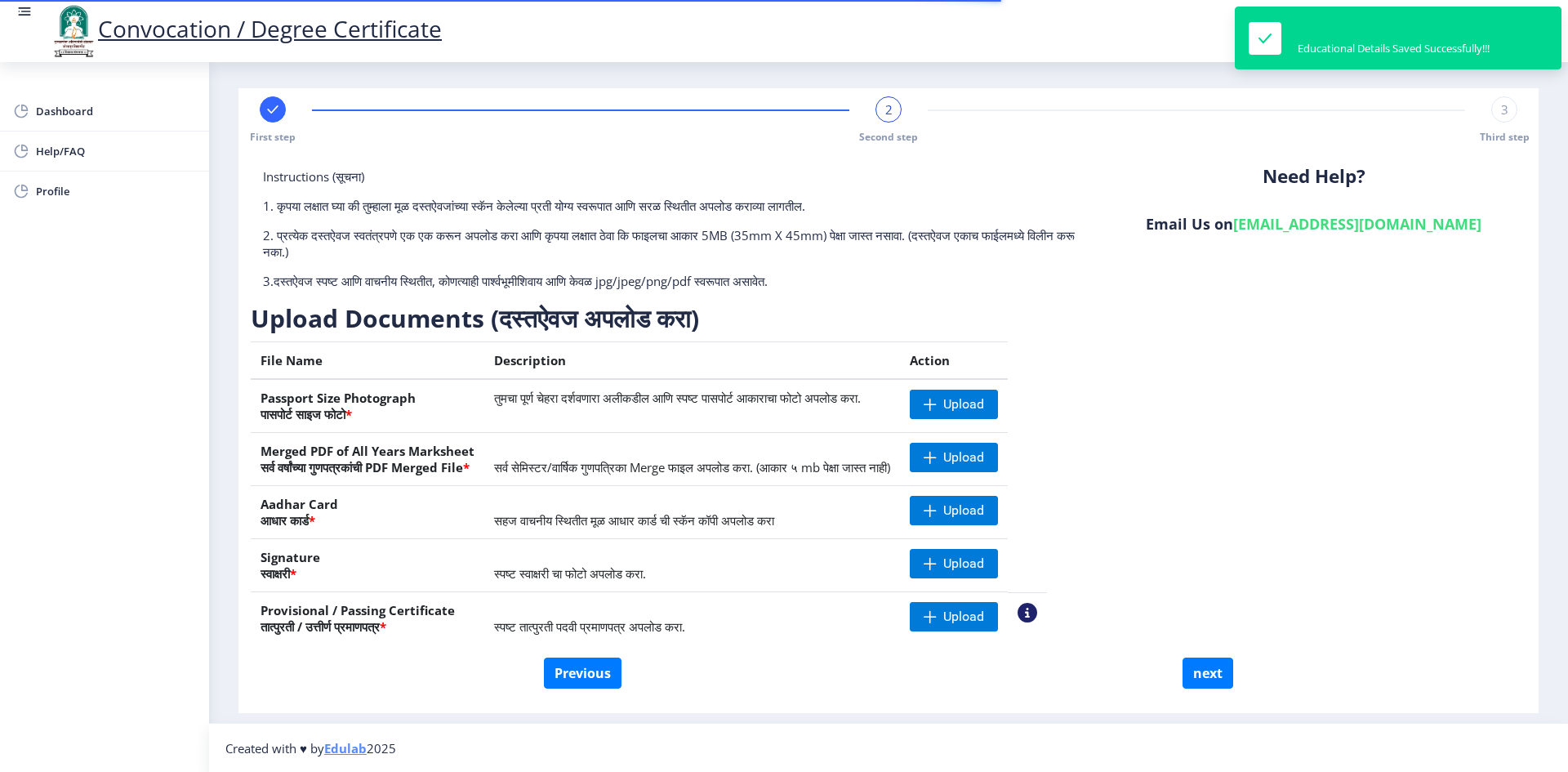
scroll to position [4, 0]
